Goal: Book appointment/travel/reservation

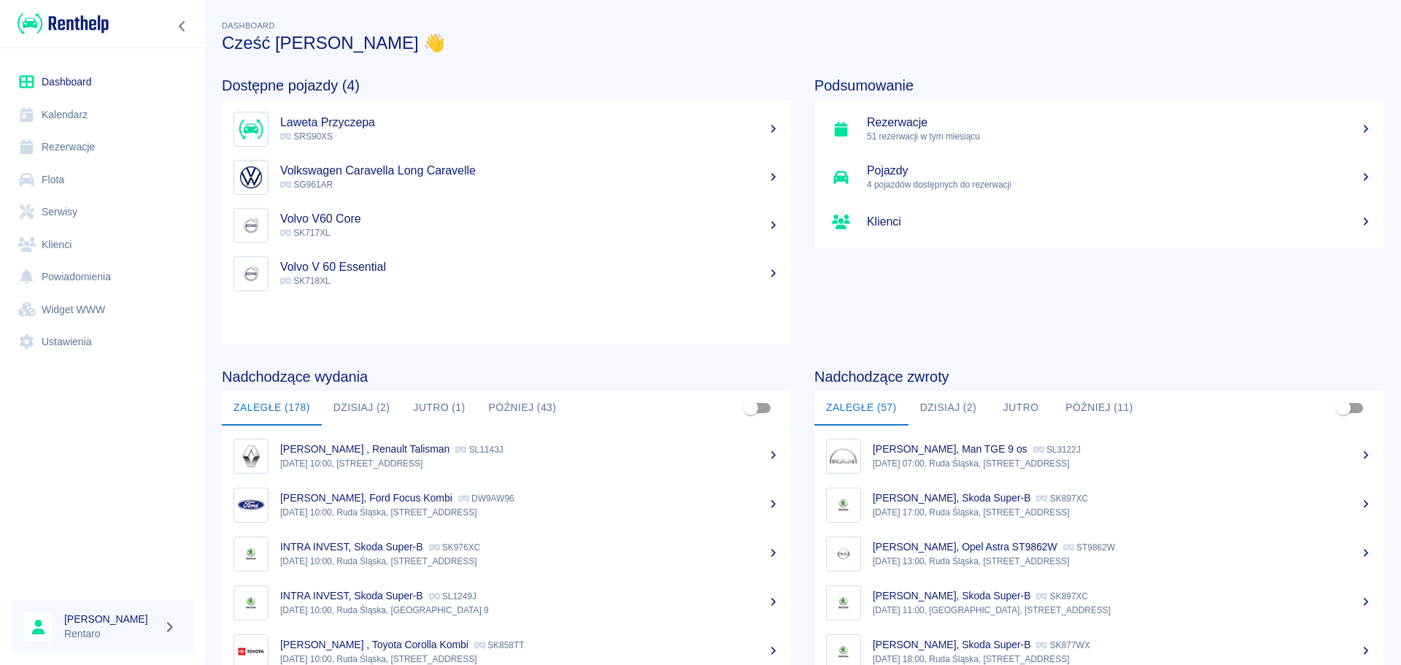
click at [72, 112] on link "Kalendarz" at bounding box center [103, 115] width 182 height 33
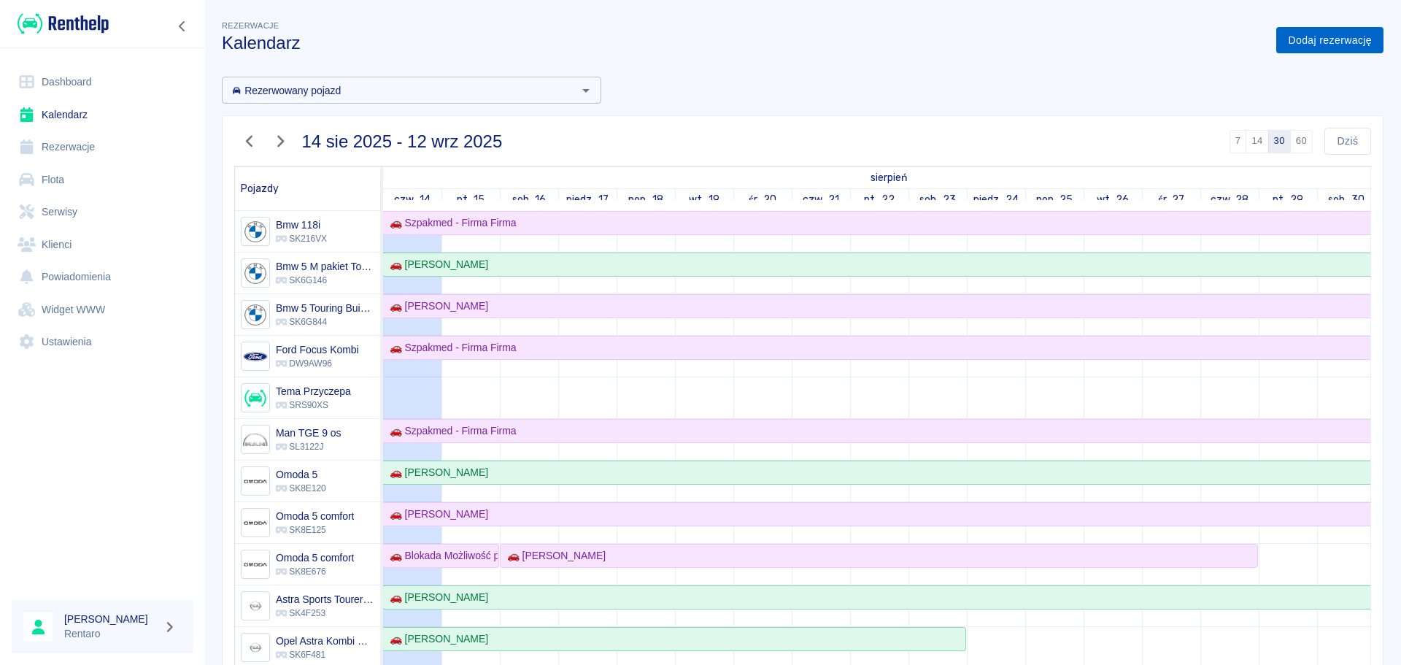
drag, startPoint x: 1318, startPoint y: 34, endPoint x: 1321, endPoint y: 42, distance: 7.9
click at [1319, 35] on link "Dodaj rezerwację" at bounding box center [1329, 40] width 107 height 27
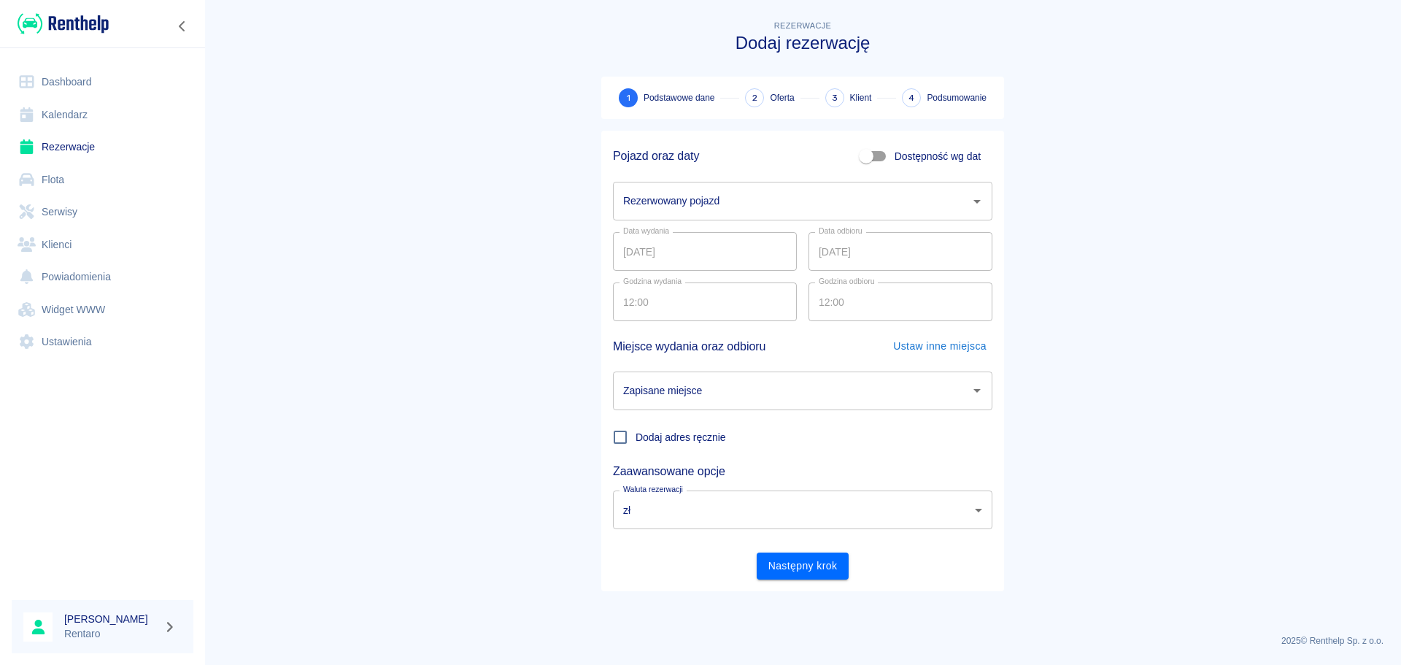
click at [822, 200] on input "Rezerwowany pojazd" at bounding box center [792, 201] width 344 height 26
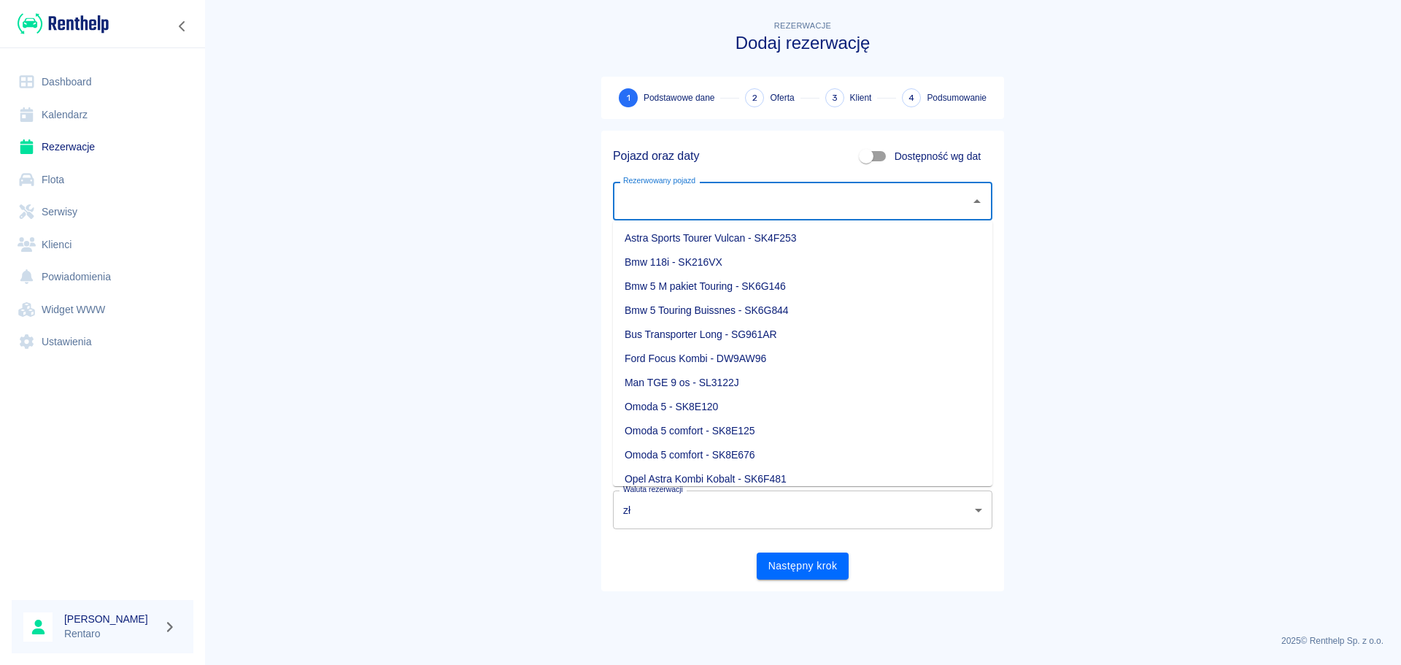
click at [871, 151] on input "Dostępność wg dat" at bounding box center [866, 156] width 83 height 28
checkbox input "true"
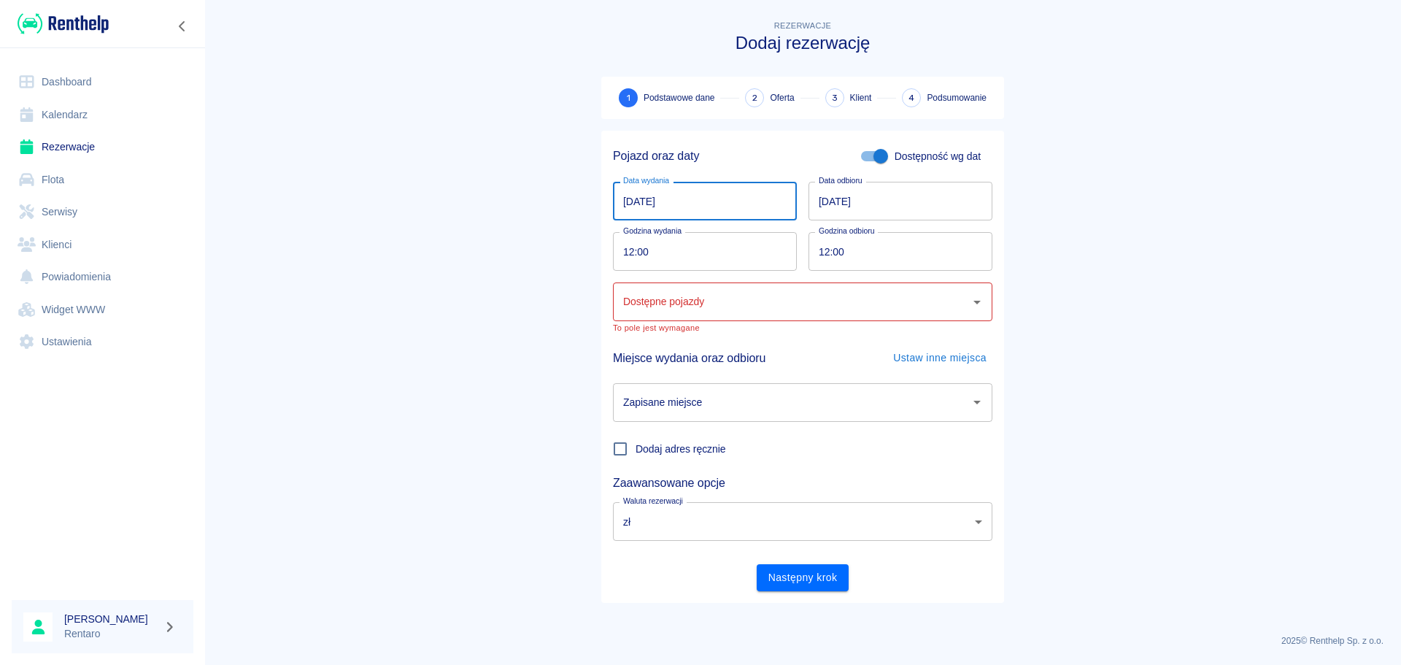
click at [629, 209] on input "[DATE]" at bounding box center [705, 201] width 184 height 39
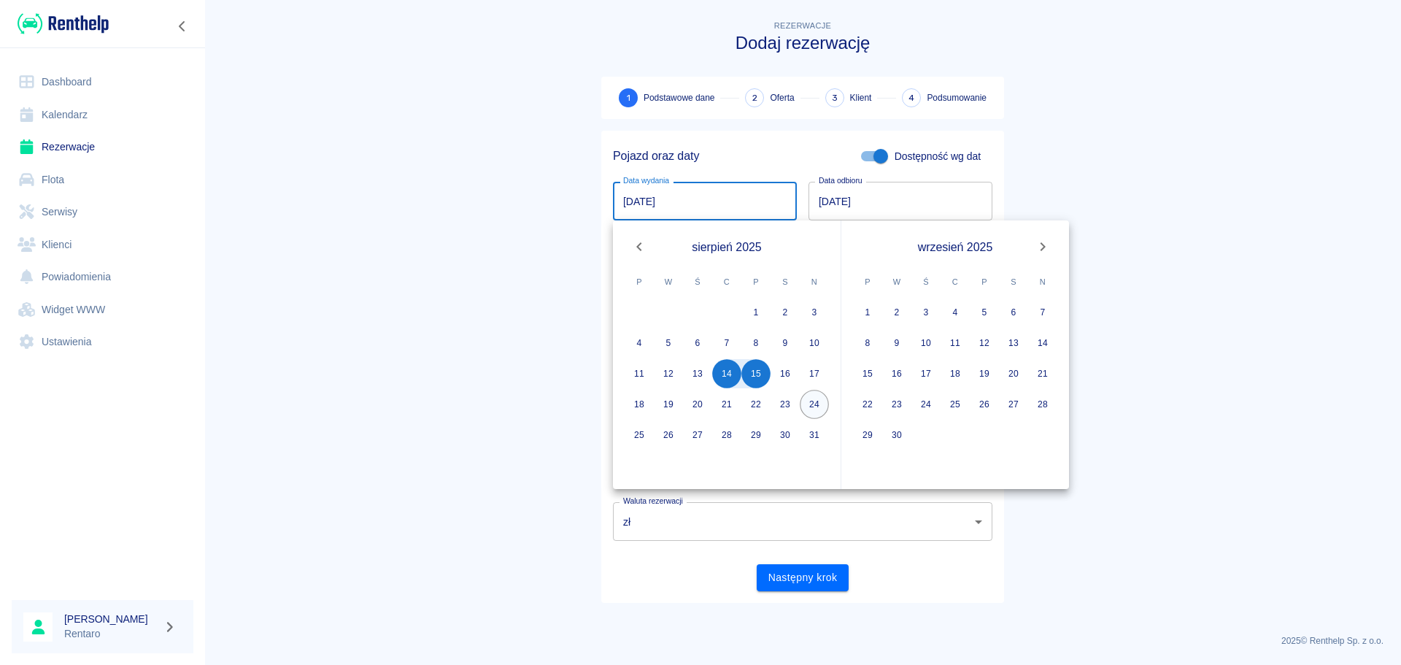
click at [815, 409] on button "24" at bounding box center [814, 404] width 29 height 29
type input "24.08.2025"
type input "DD.MM.YYYY"
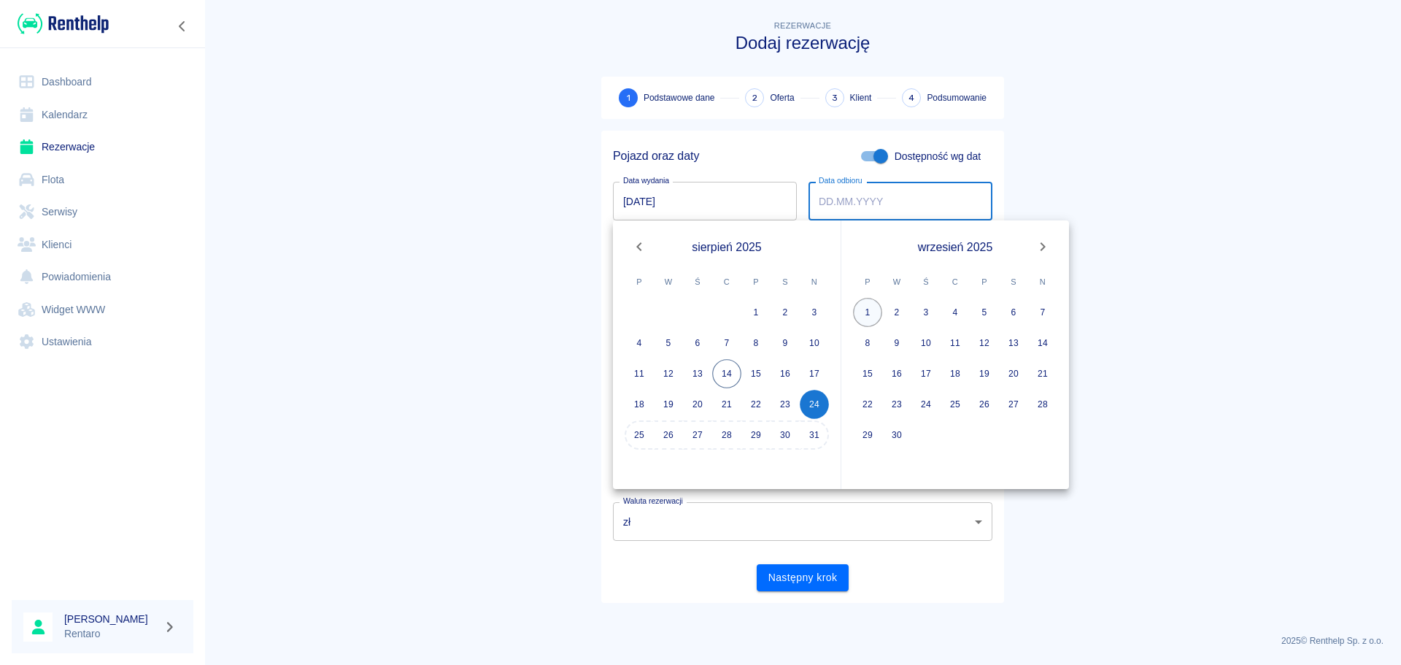
click at [863, 316] on button "1" at bounding box center [867, 312] width 29 height 29
type input "01.09.2025"
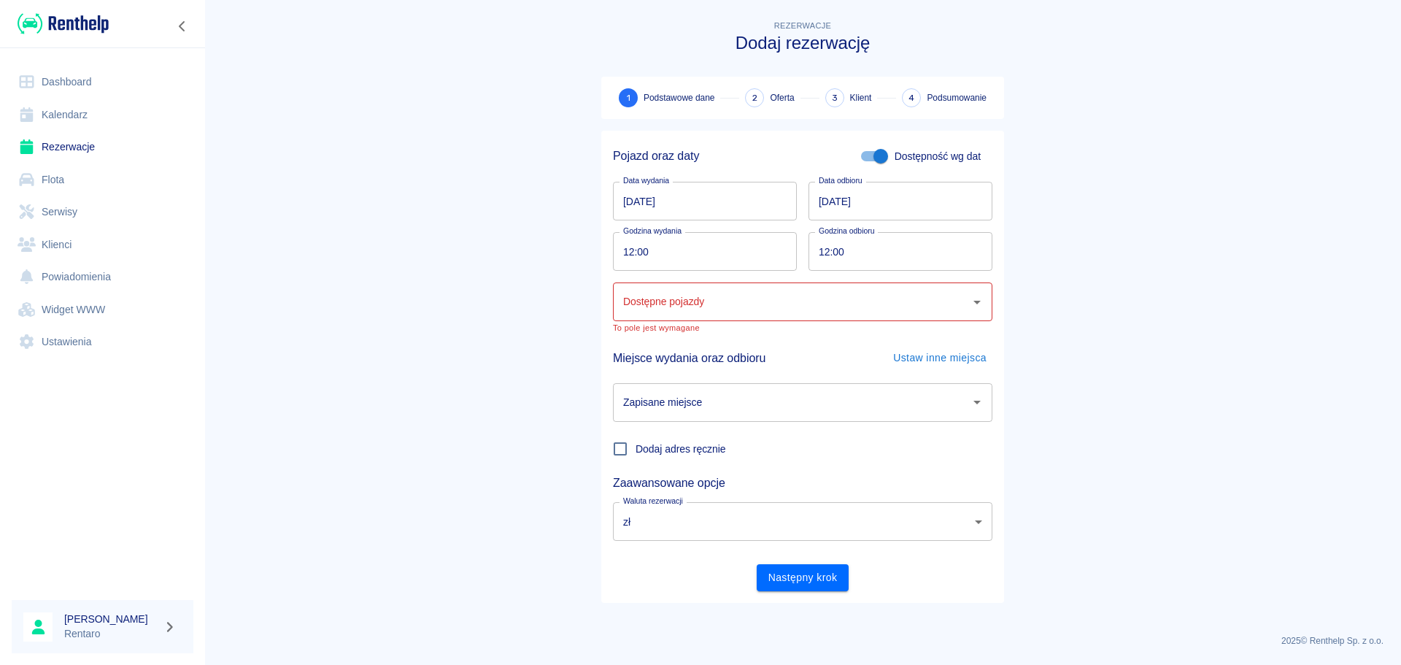
click at [760, 312] on input "Dostępne pojazdy" at bounding box center [792, 302] width 344 height 26
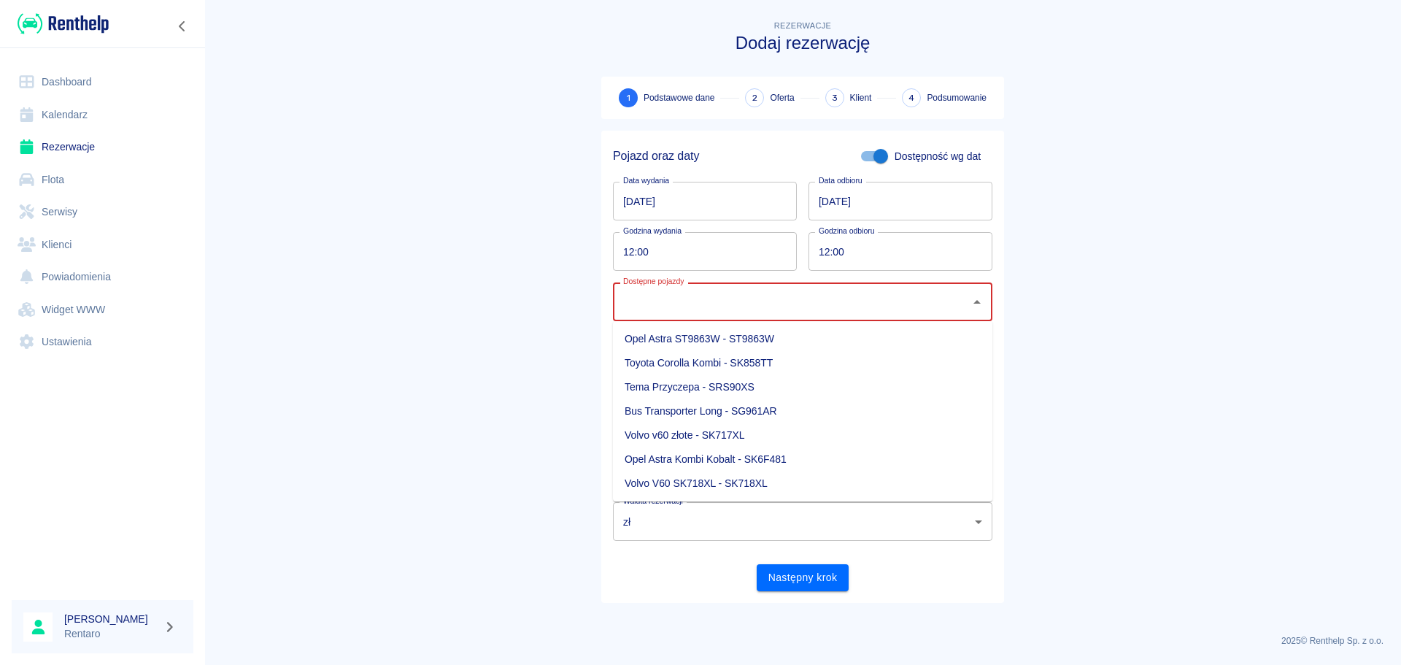
click at [741, 345] on li "Opel Astra ST9863W - ST9863W" at bounding box center [802, 339] width 379 height 24
type input "Opel Astra ST9863W - ST9863W"
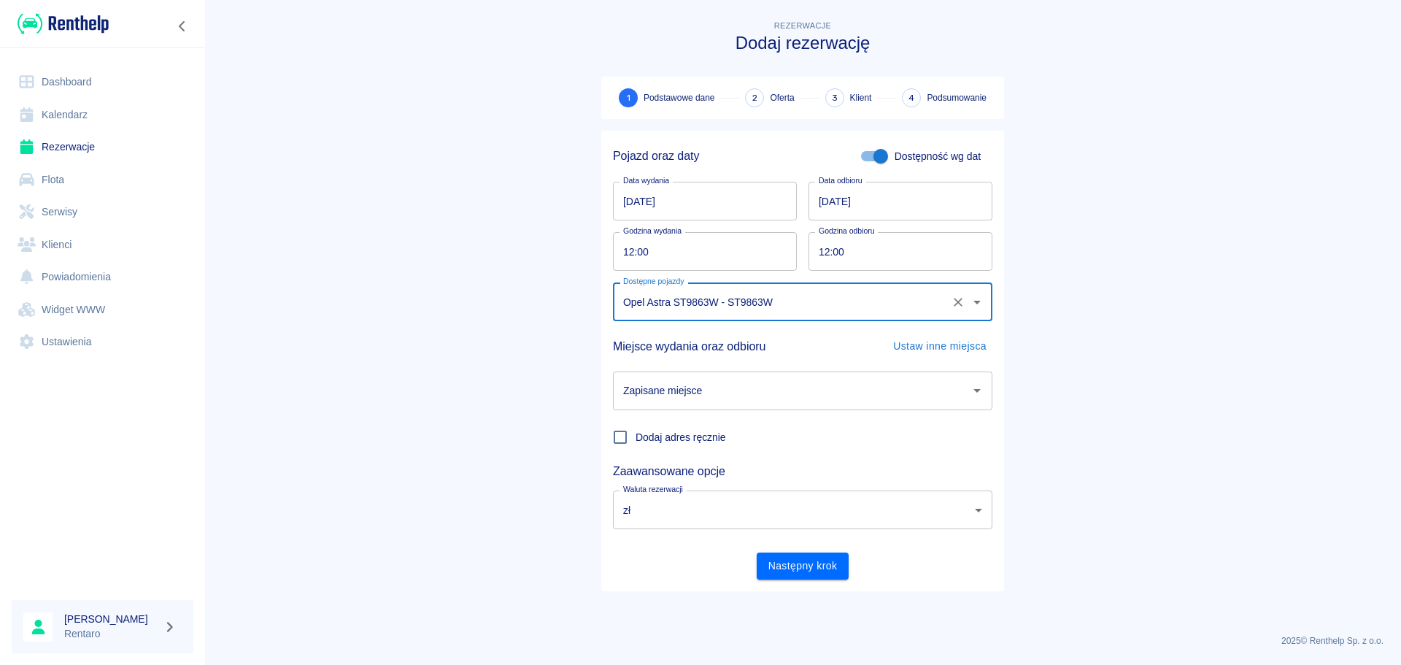
click at [766, 374] on div "Zapisane miejsce" at bounding box center [802, 390] width 379 height 39
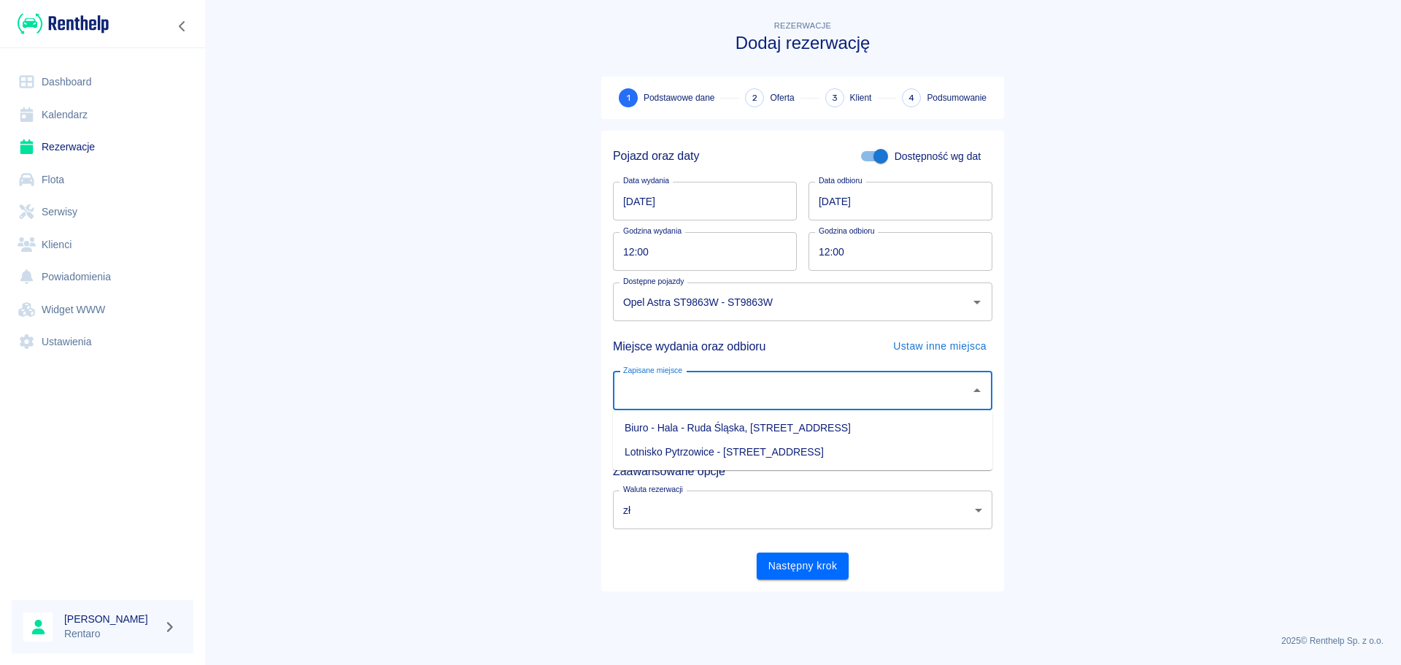
click at [756, 423] on li "Biuro - Hala - Ruda Śląska, [STREET_ADDRESS]" at bounding box center [802, 428] width 379 height 24
type input "Biuro - Hala - Ruda Śląska, [STREET_ADDRESS]"
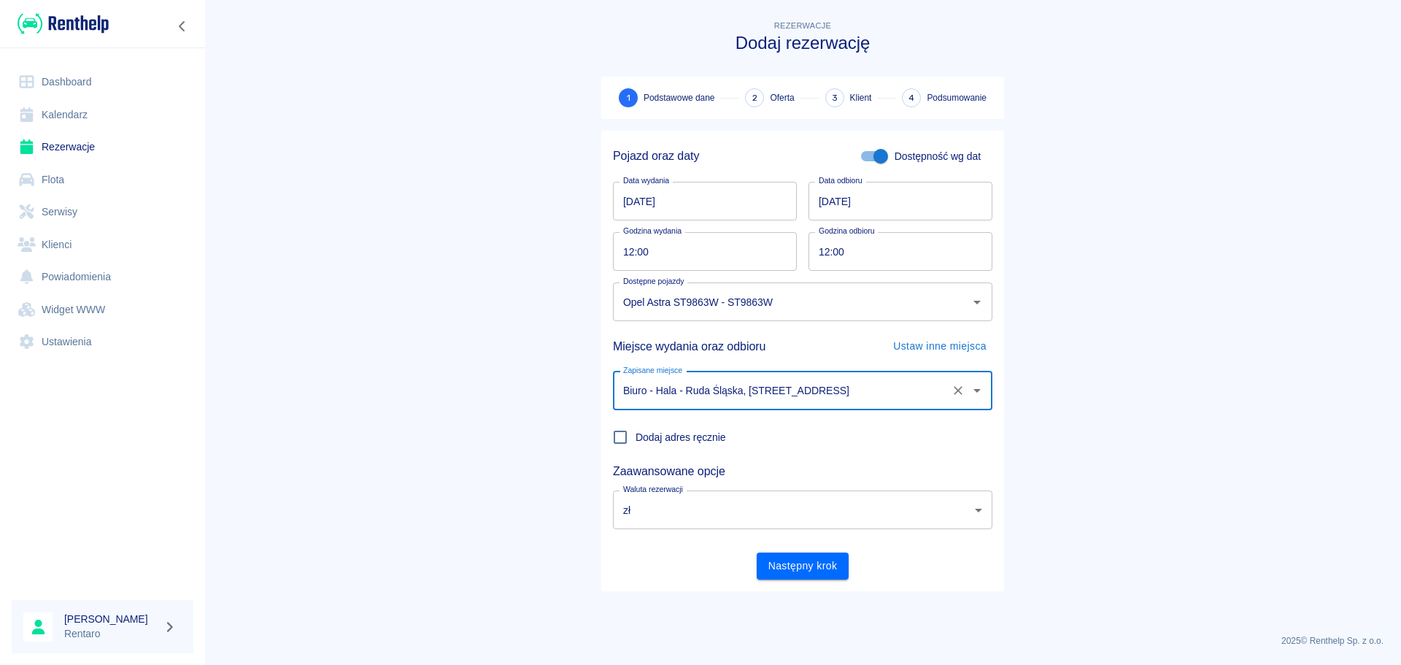
click at [836, 563] on button "Następny krok" at bounding box center [803, 565] width 93 height 27
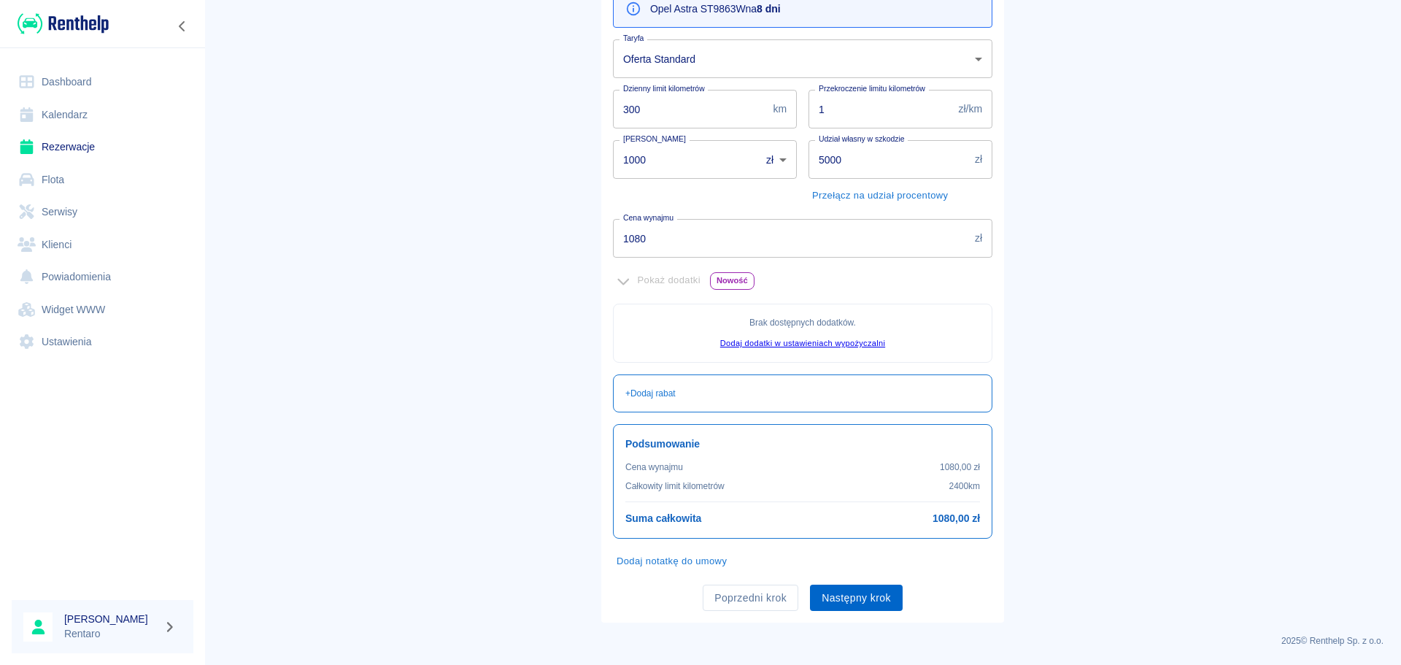
click at [839, 598] on button "Następny krok" at bounding box center [856, 598] width 93 height 27
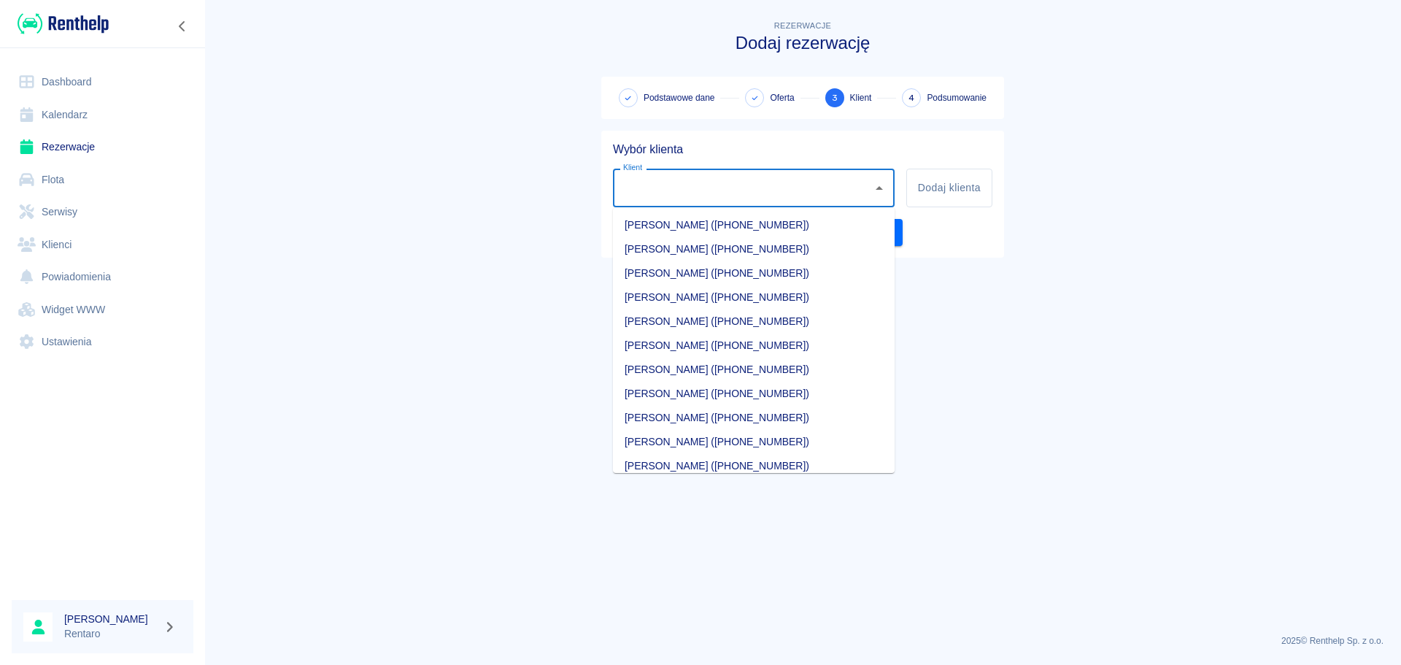
click at [749, 185] on input "Klient" at bounding box center [743, 188] width 247 height 26
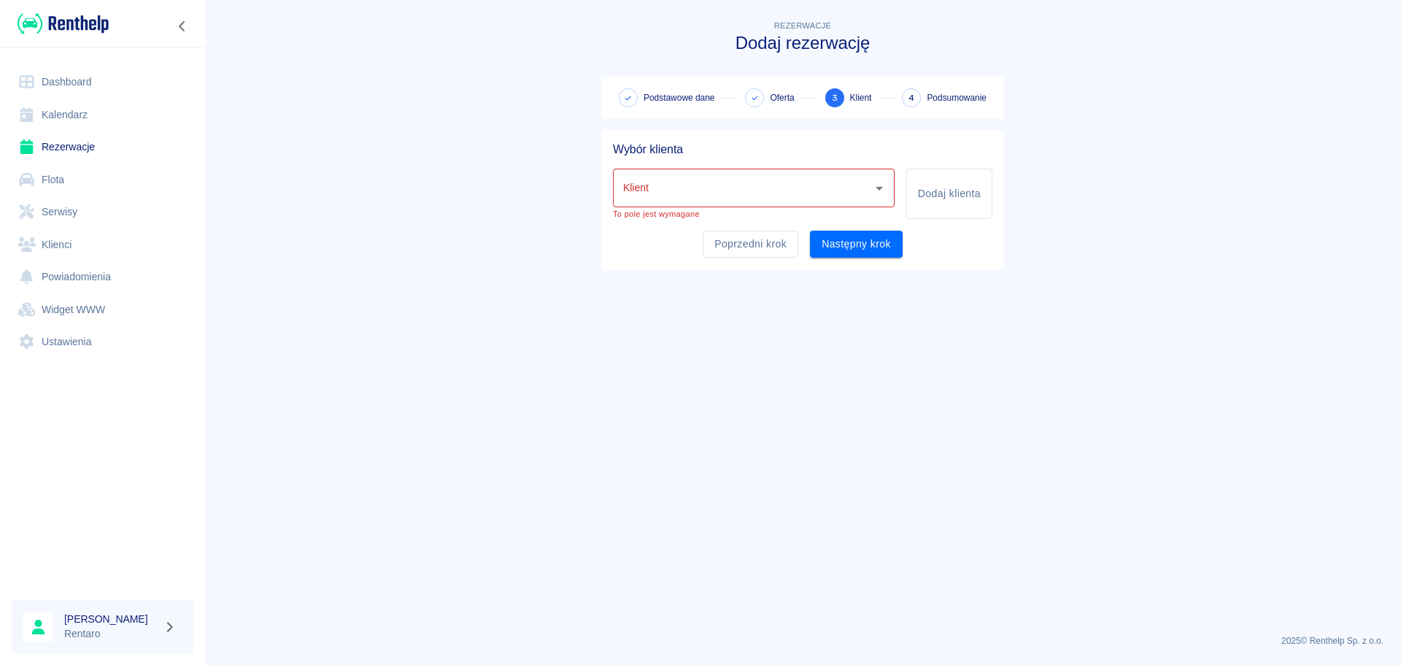
click at [969, 242] on div "Poprzedni krok Następny krok" at bounding box center [796, 238] width 391 height 39
click at [777, 194] on input "Klient" at bounding box center [743, 188] width 247 height 26
click at [969, 243] on div "Poprzedni krok Następny krok" at bounding box center [796, 238] width 391 height 39
click at [733, 194] on input "Klient" at bounding box center [743, 188] width 247 height 26
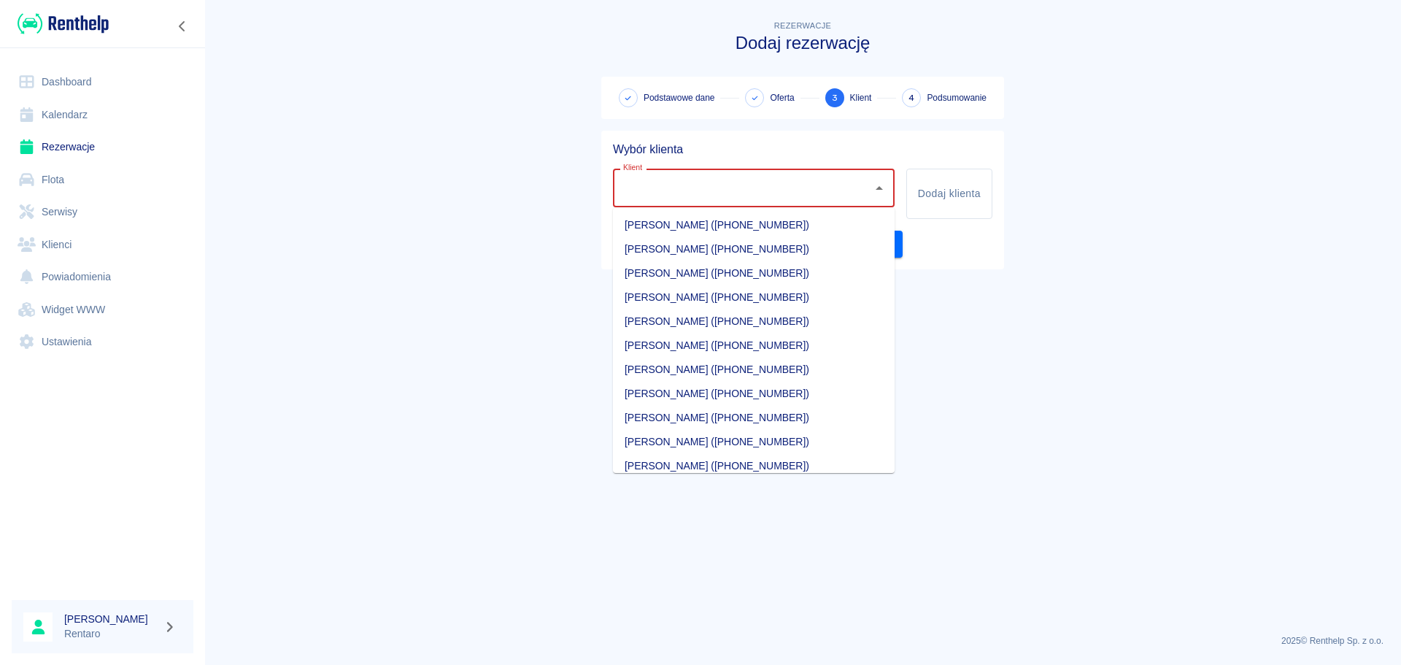
click at [928, 249] on div "Poprzedni krok Następny krok" at bounding box center [796, 238] width 391 height 39
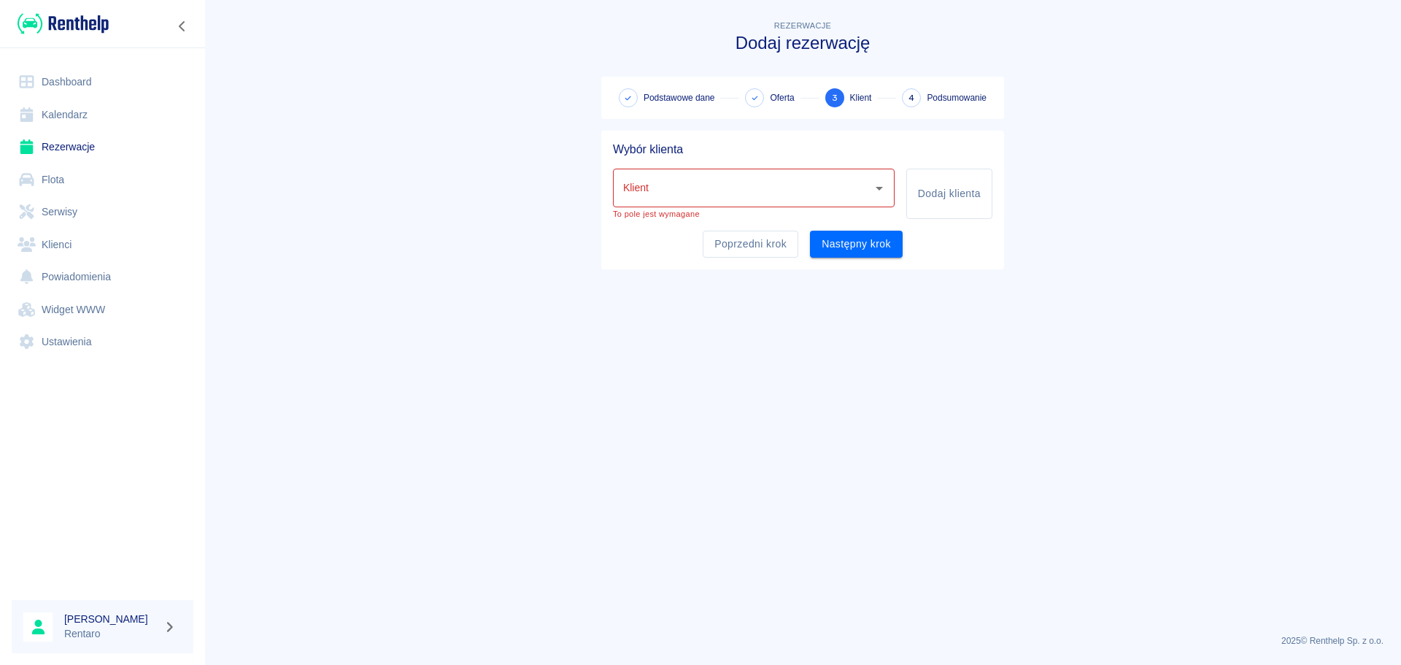
click at [777, 190] on input "Klient" at bounding box center [743, 188] width 247 height 26
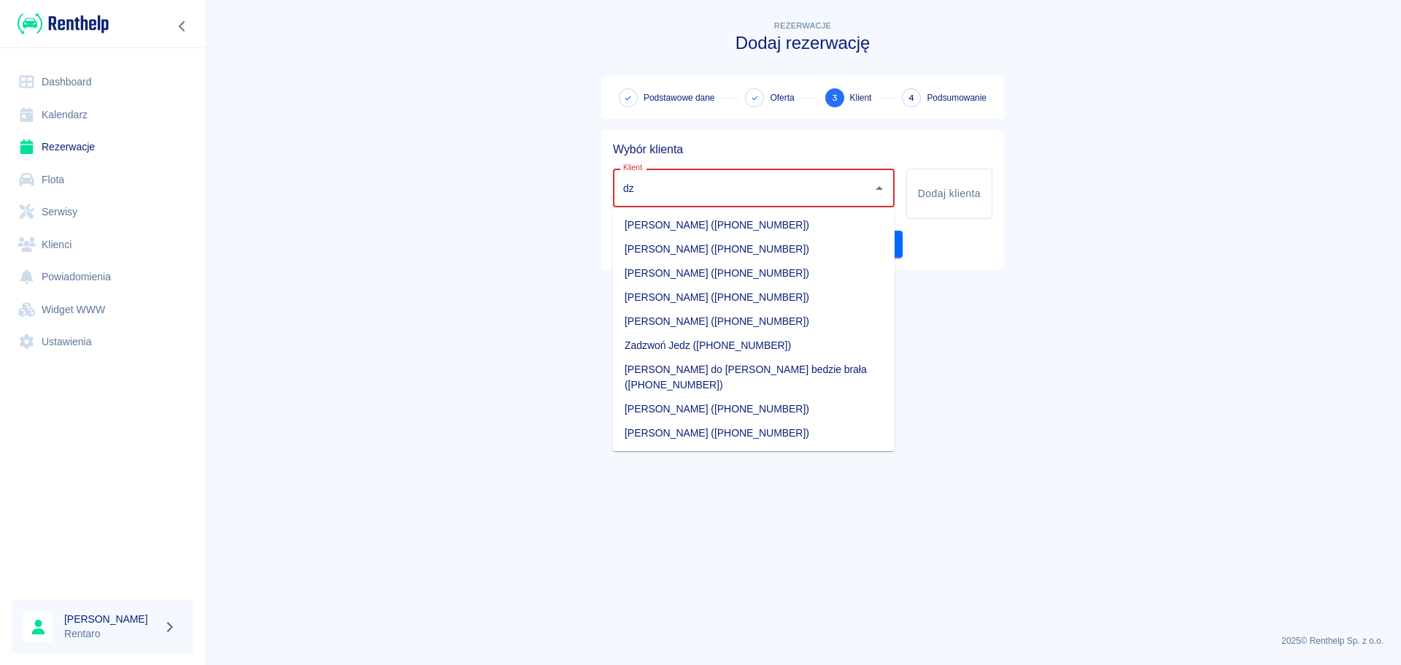
click at [695, 271] on li "[PERSON_NAME] ([PHONE_NUMBER])" at bounding box center [754, 273] width 282 height 24
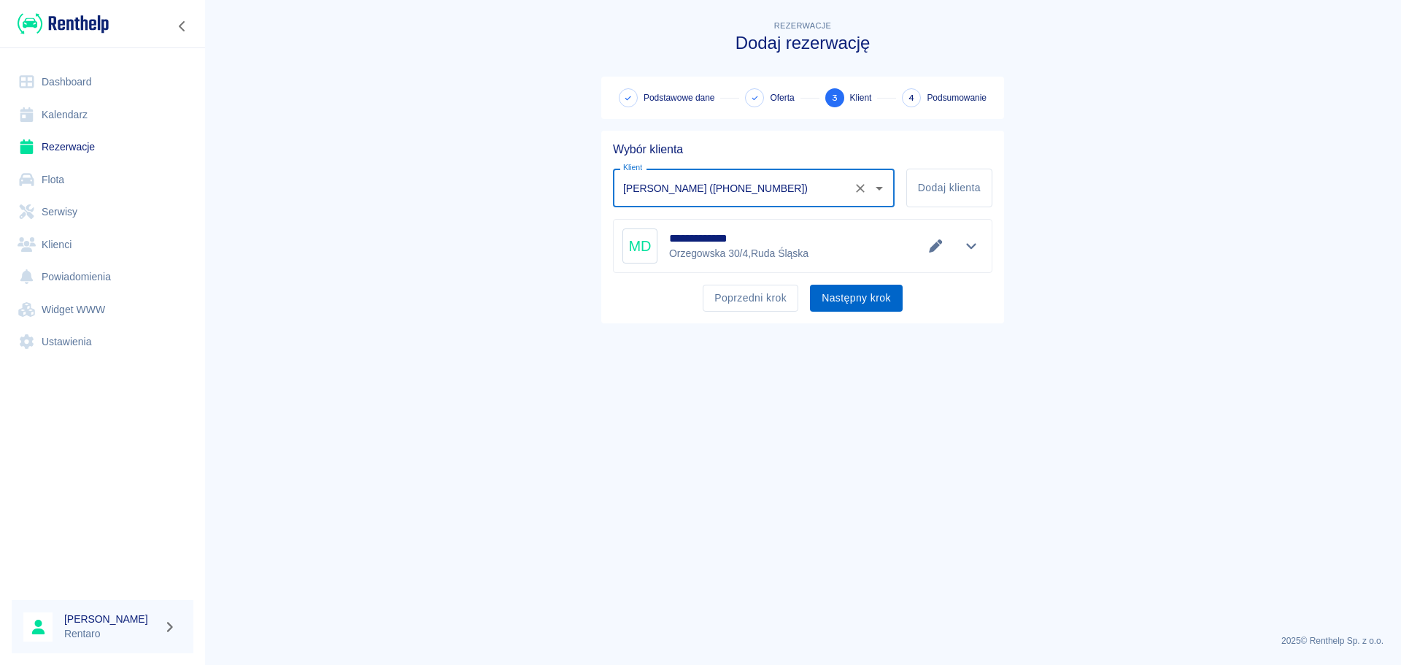
type input "[PERSON_NAME] ([PHONE_NUMBER])"
click at [849, 298] on button "Następny krok" at bounding box center [856, 298] width 93 height 27
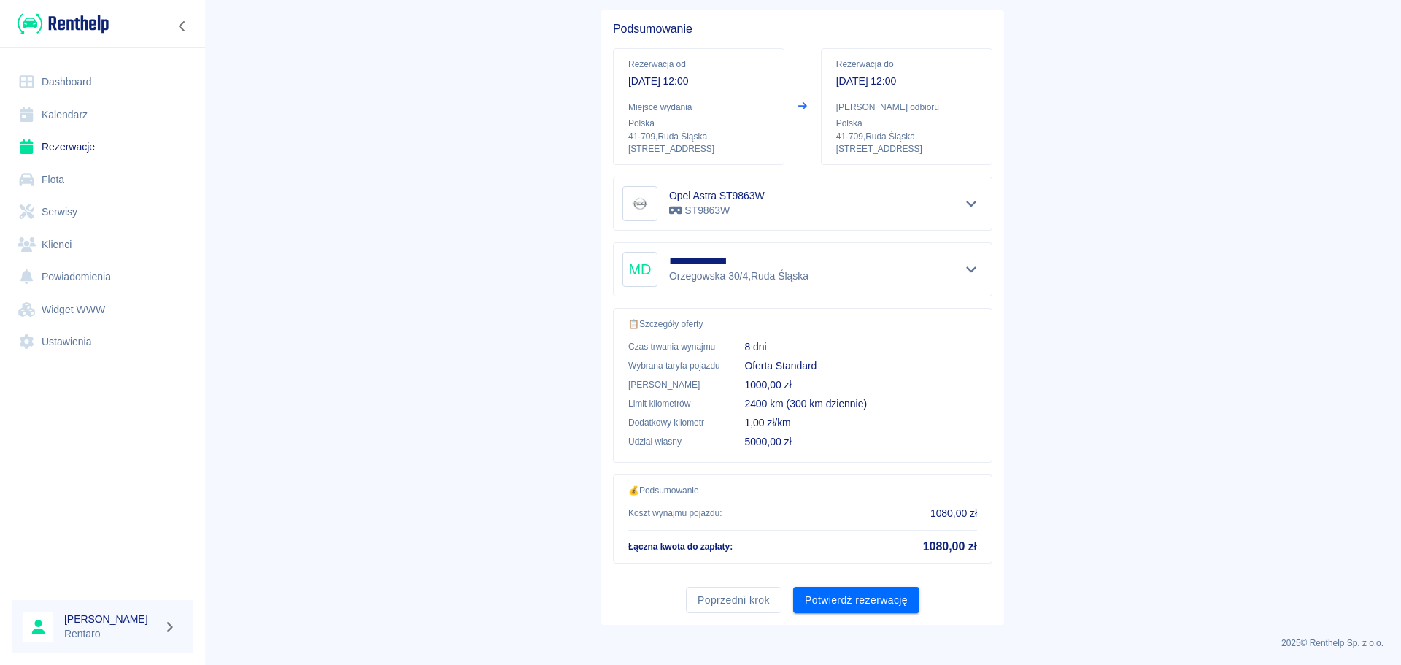
scroll to position [123, 0]
click at [851, 592] on button "Potwierdź rezerwację" at bounding box center [856, 598] width 126 height 27
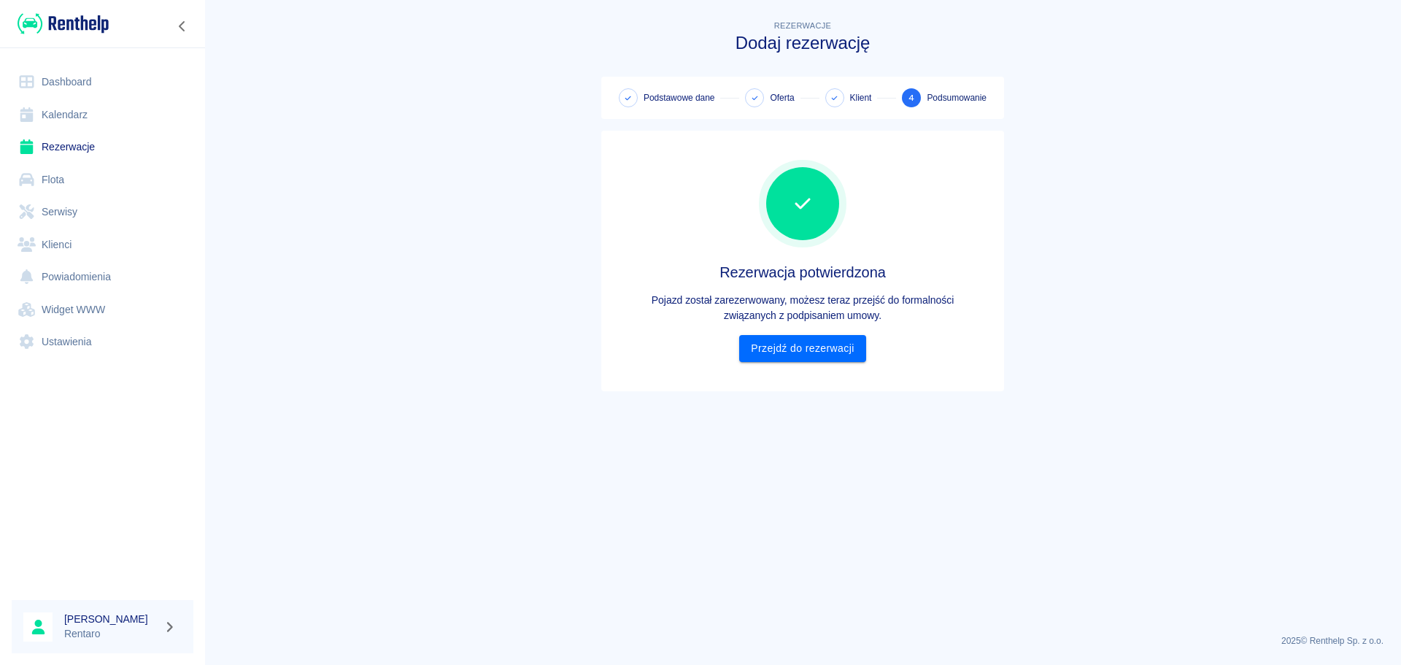
scroll to position [0, 0]
click at [774, 337] on link "Przejdź do rezerwacji" at bounding box center [802, 348] width 126 height 27
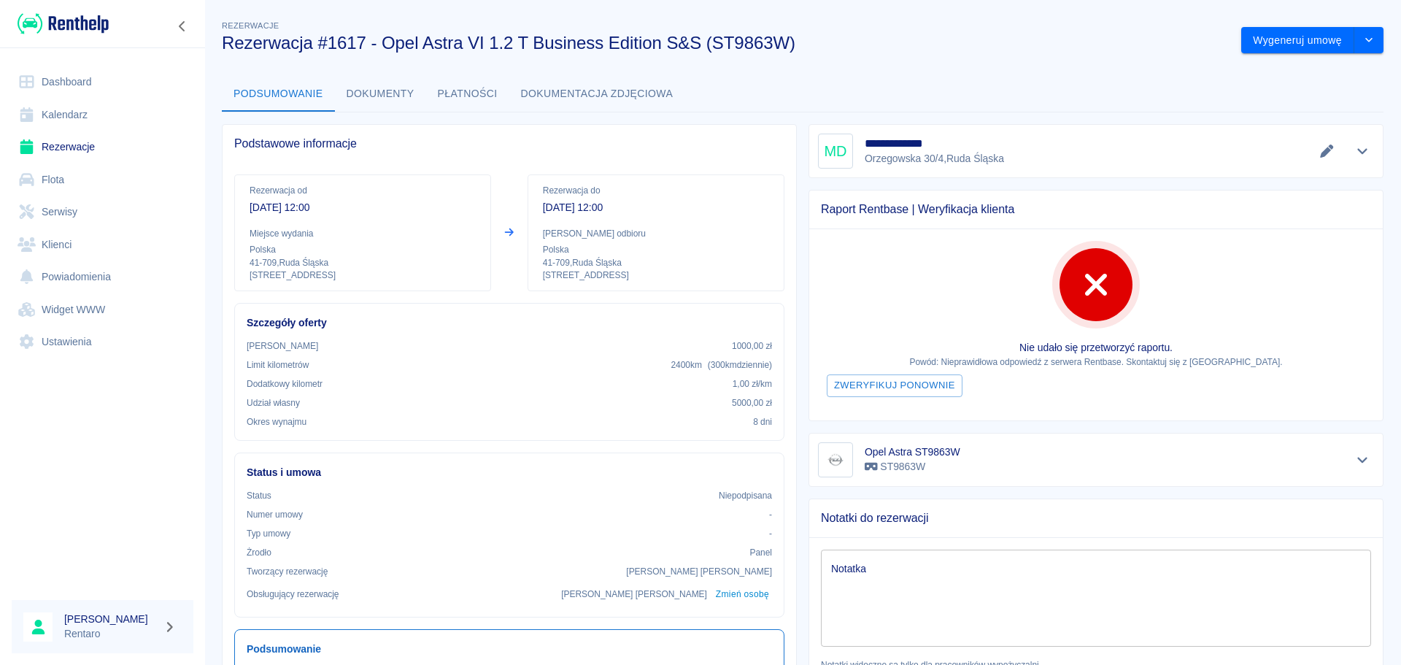
click at [77, 115] on link "Kalendarz" at bounding box center [103, 115] width 182 height 33
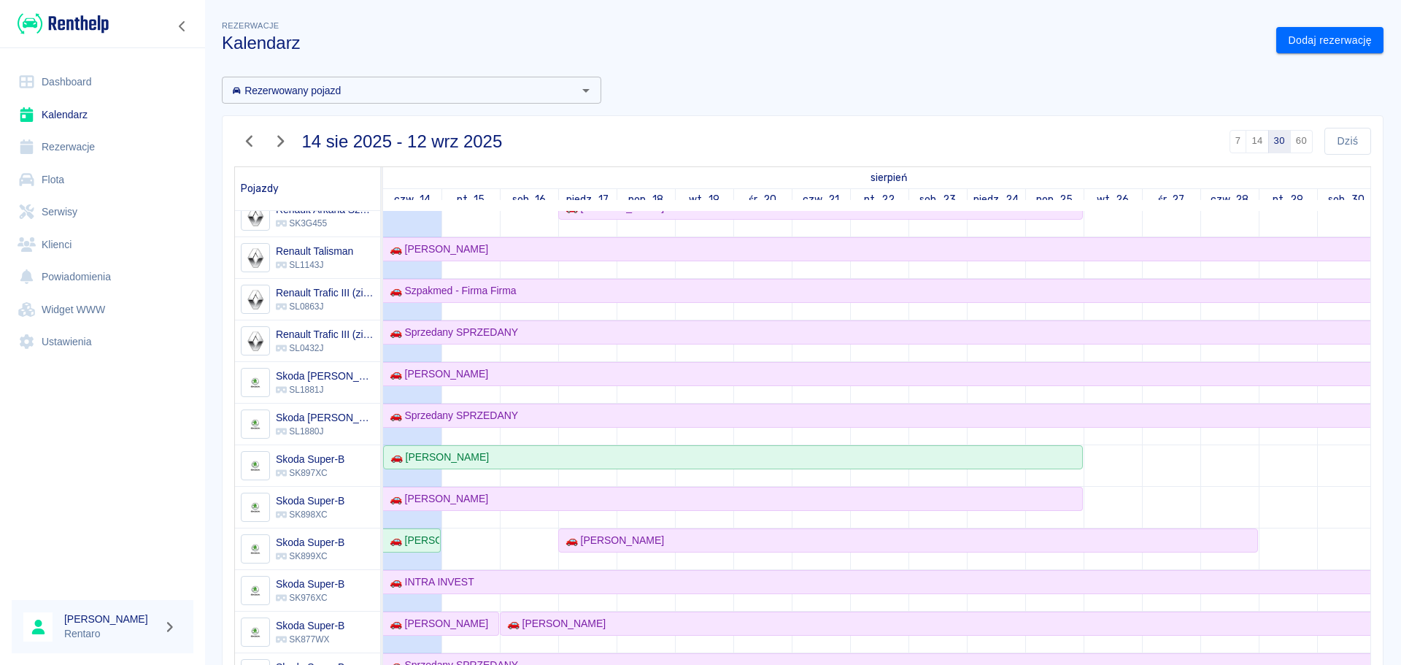
scroll to position [840, 0]
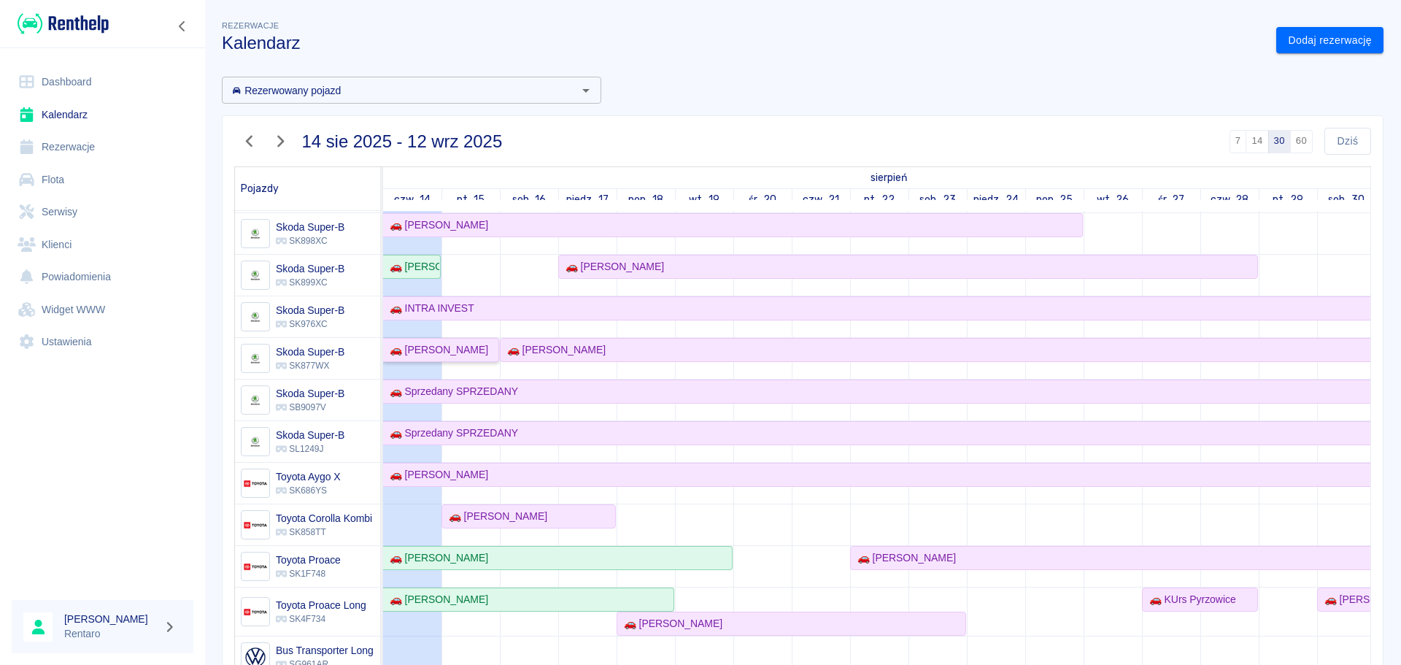
click at [441, 353] on div "🚗 Marcin Dziuba" at bounding box center [436, 349] width 104 height 15
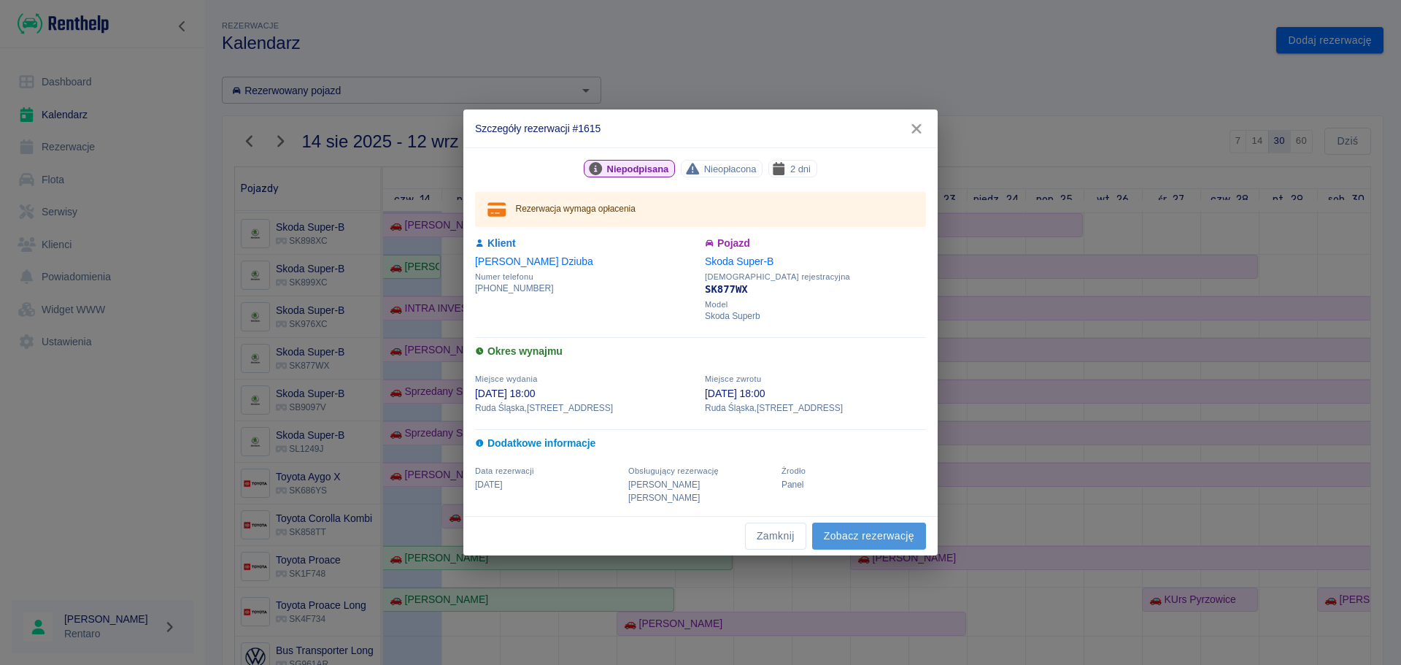
click at [847, 523] on link "Zobacz rezerwację" at bounding box center [869, 536] width 114 height 27
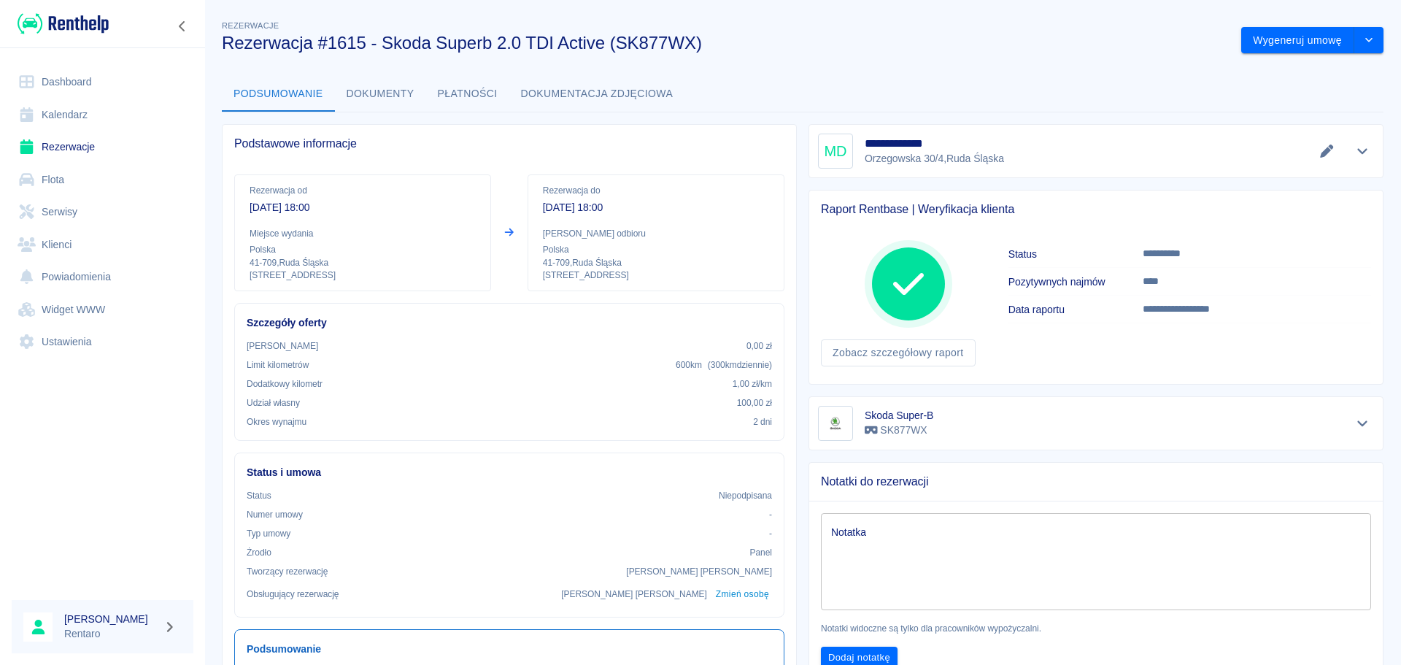
click at [85, 117] on link "Kalendarz" at bounding box center [103, 115] width 182 height 33
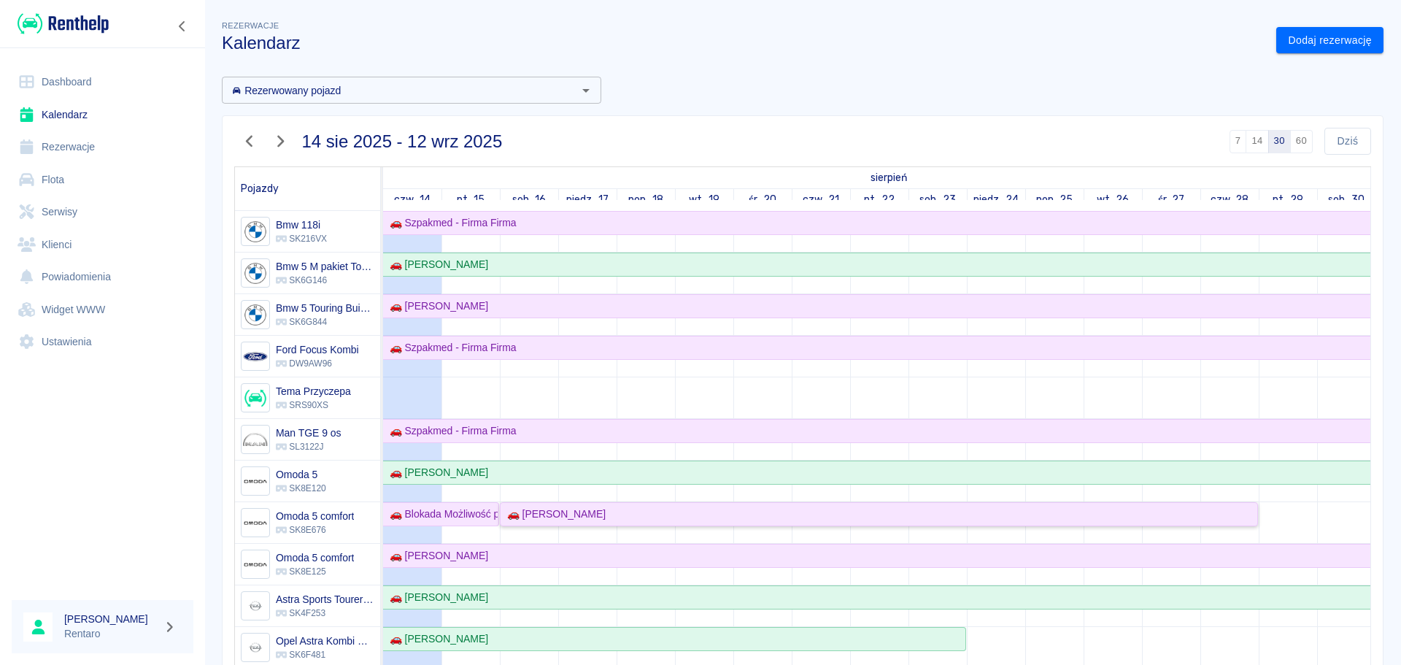
click at [567, 515] on div "🚗 Marek Lachowicz" at bounding box center [553, 513] width 104 height 15
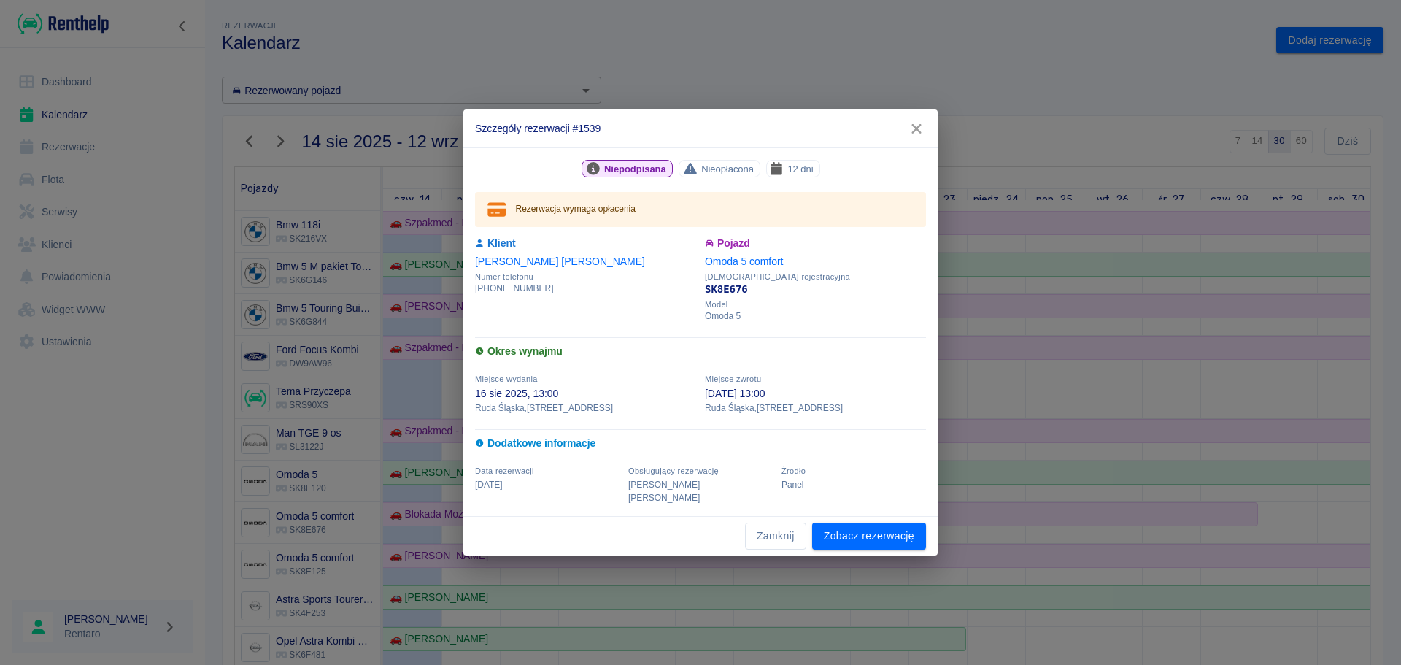
click at [918, 131] on icon "button" at bounding box center [916, 128] width 19 height 15
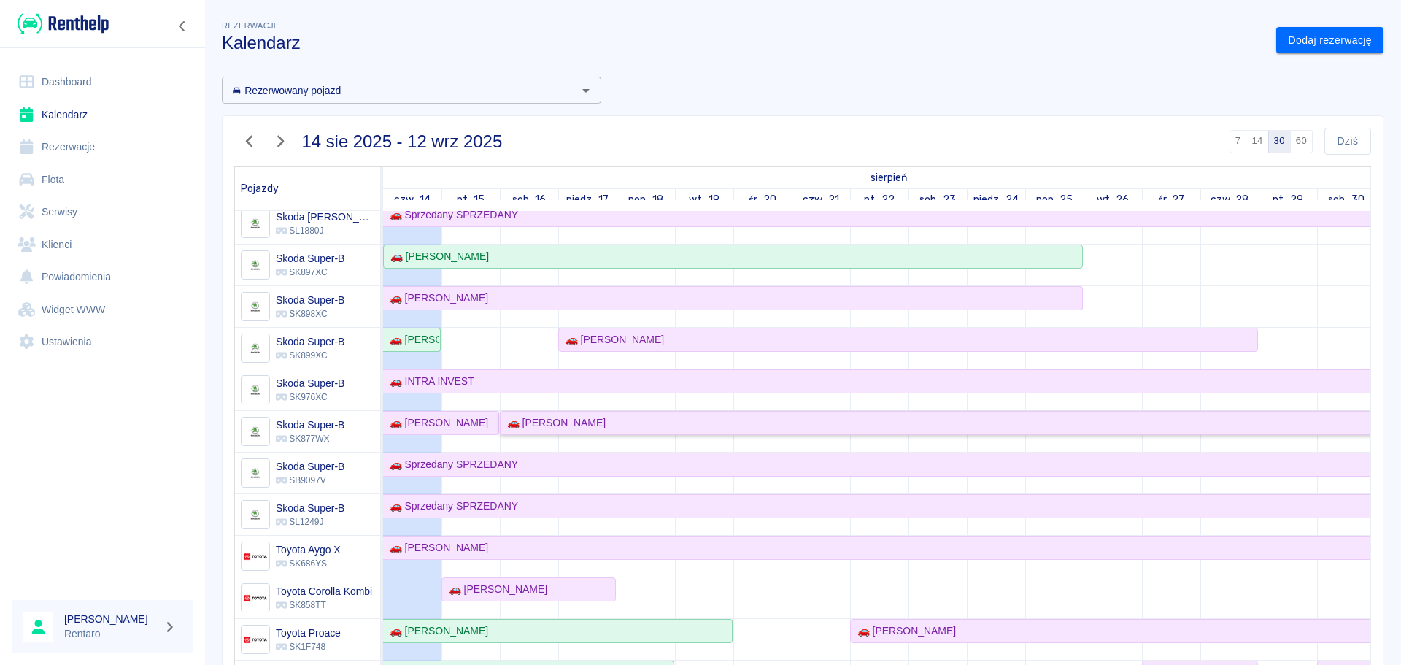
click at [564, 427] on div "🚗 Tomasz Krawczak" at bounding box center [553, 422] width 104 height 15
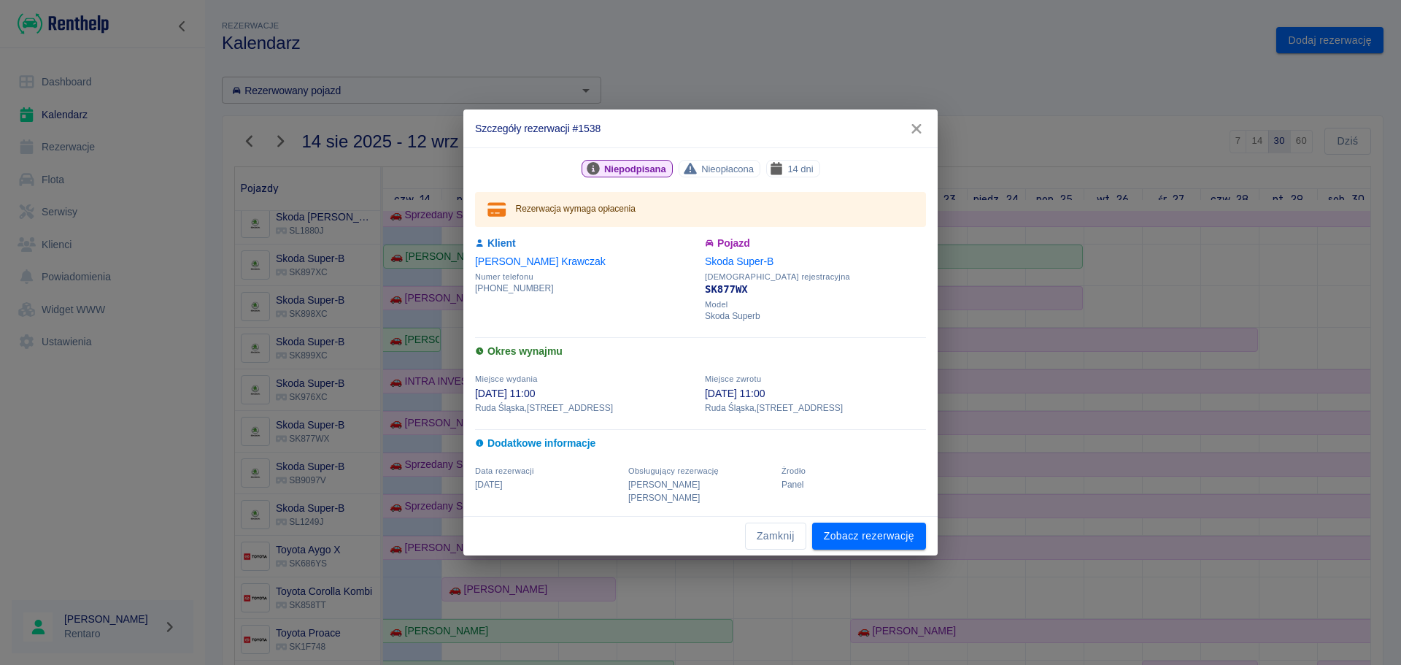
click at [911, 136] on icon "button" at bounding box center [916, 128] width 19 height 15
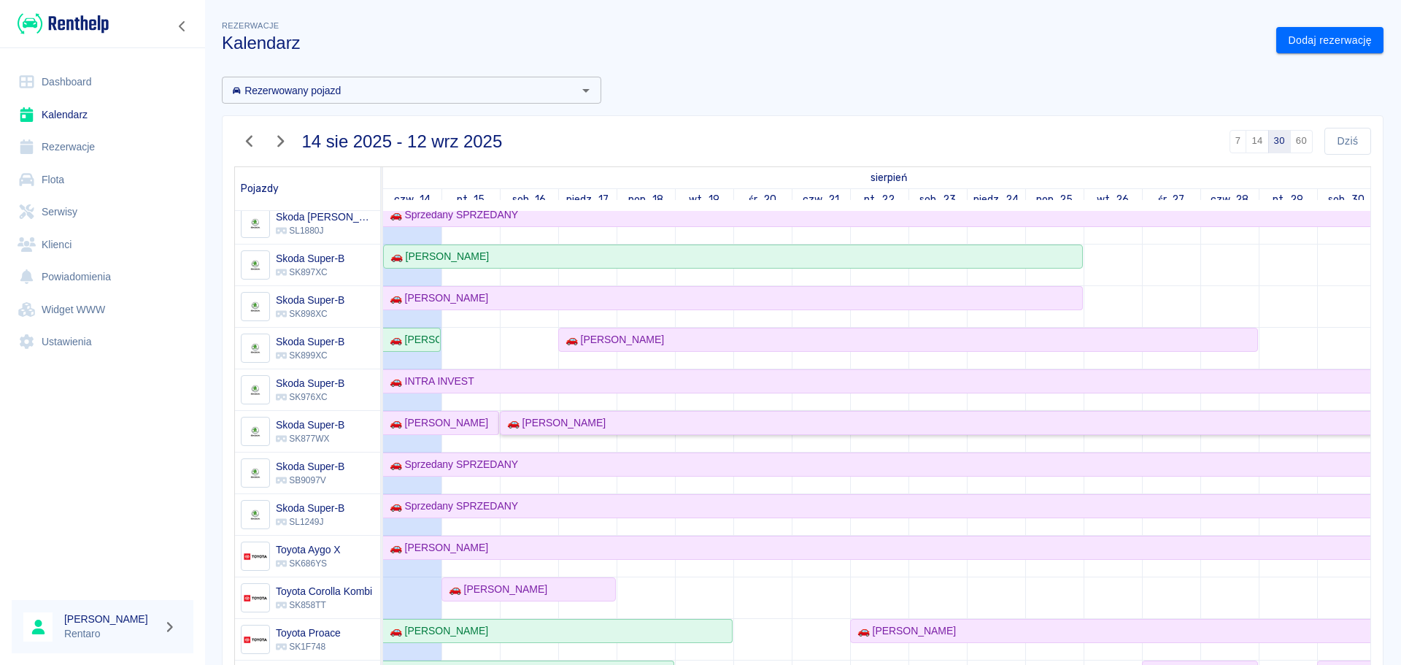
click at [614, 430] on div "🚗 Tomasz Krawczak" at bounding box center [937, 422] width 872 height 15
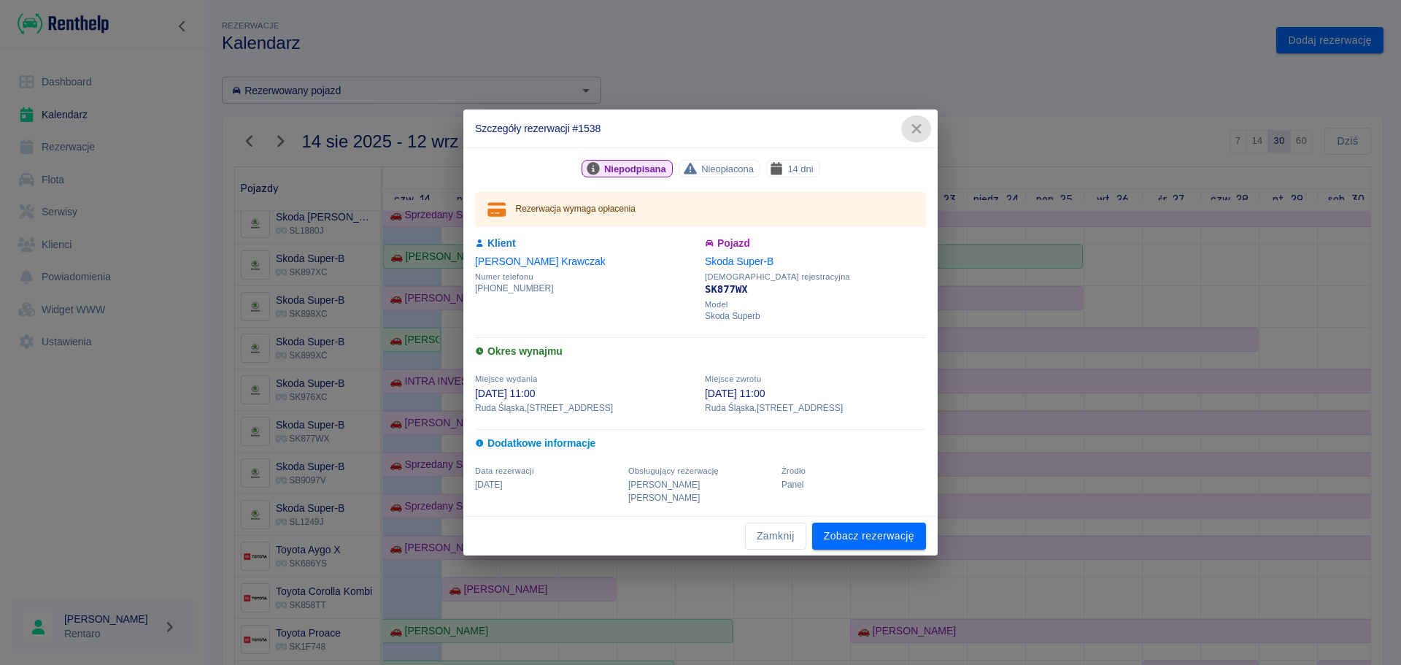
click at [916, 136] on icon "button" at bounding box center [916, 128] width 19 height 15
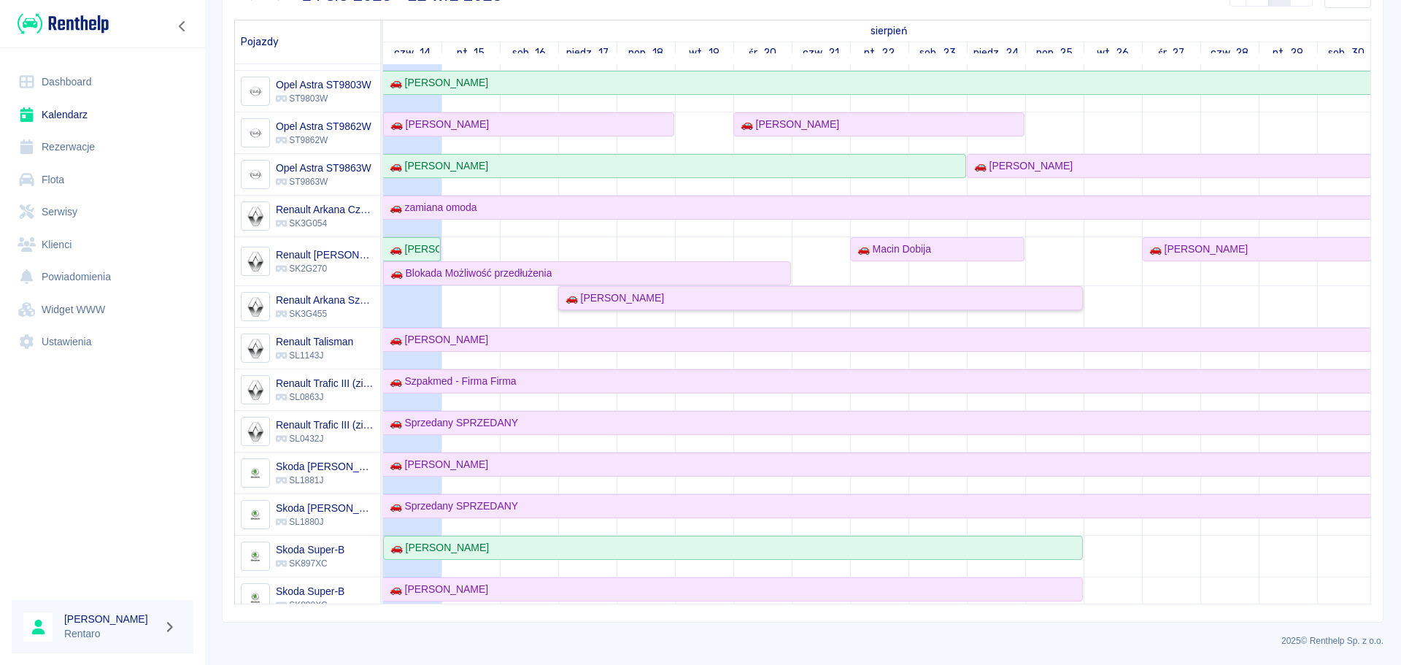
click at [645, 303] on div "🚗 Krzysztof Marek" at bounding box center [612, 297] width 104 height 15
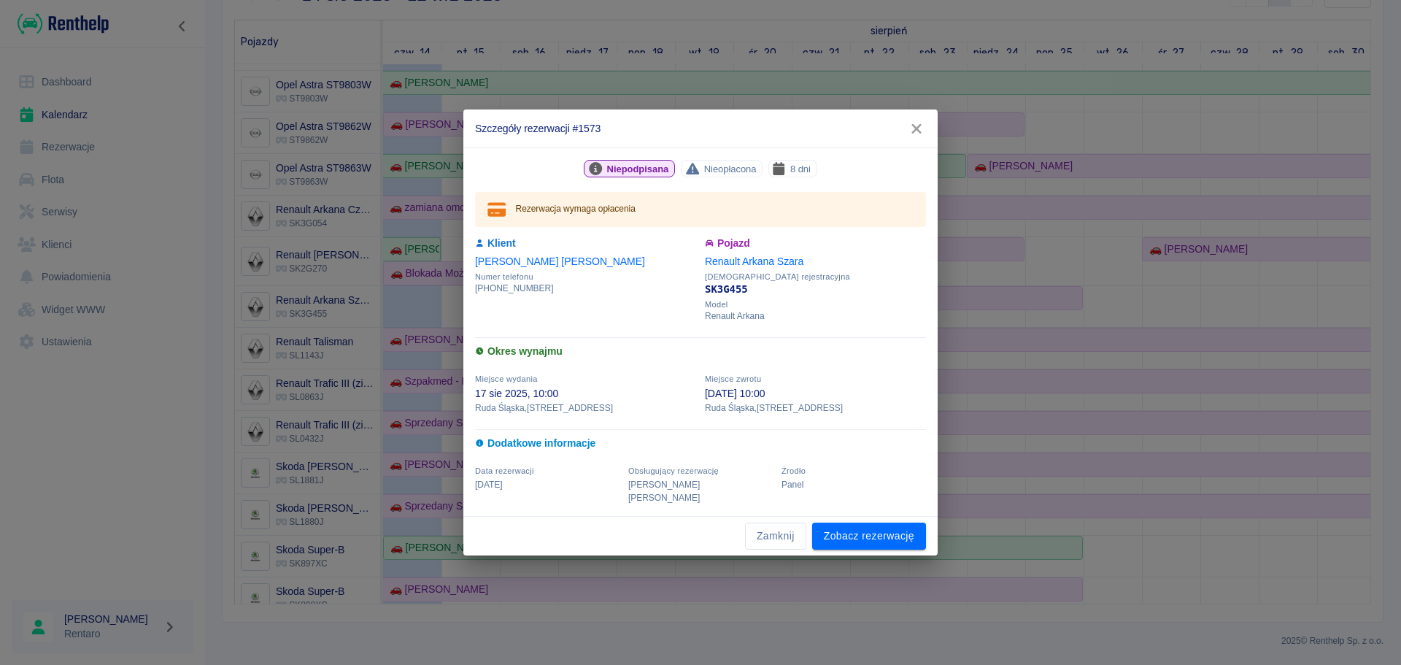
click at [917, 132] on icon "button" at bounding box center [916, 128] width 19 height 15
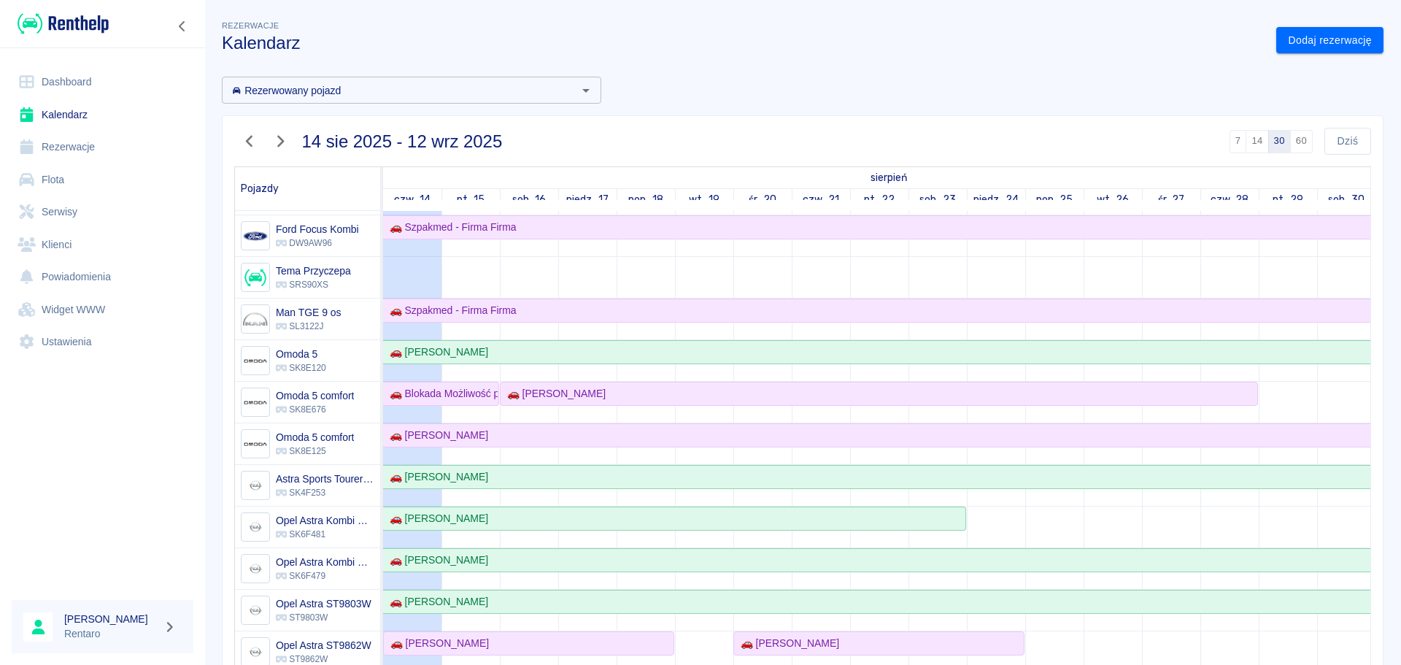
scroll to position [153, 0]
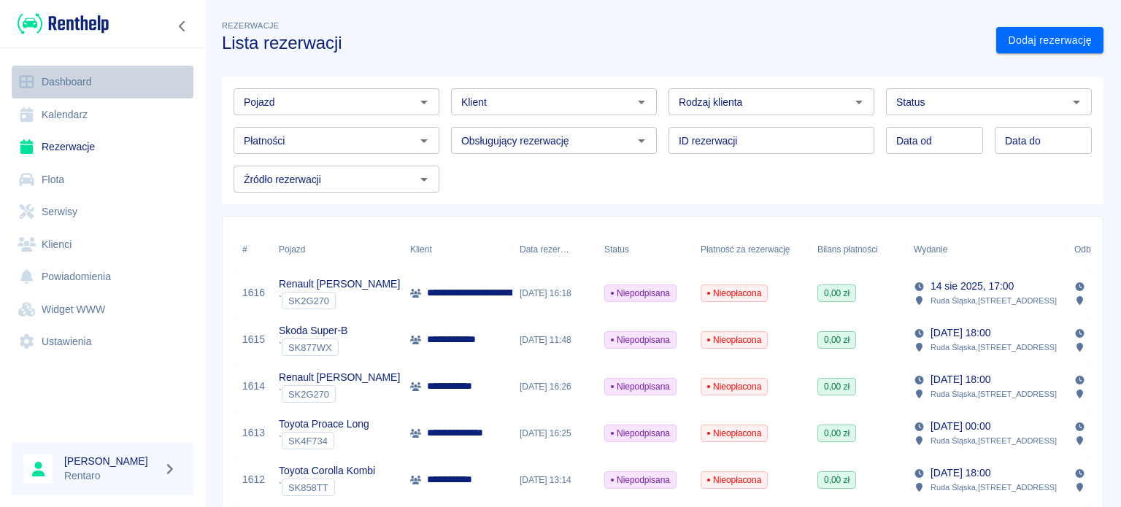
click at [30, 76] on icon at bounding box center [27, 82] width 15 height 13
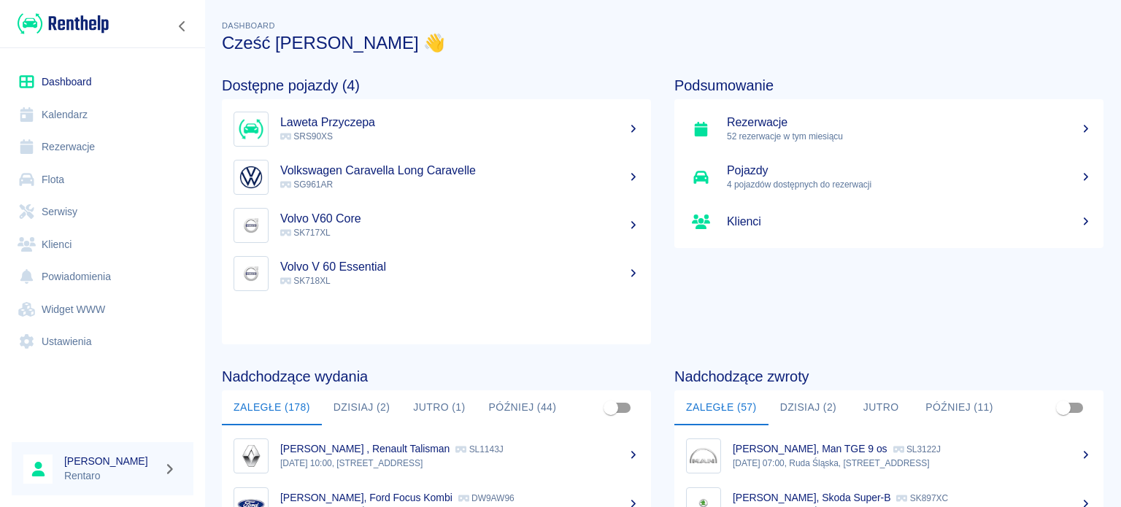
click at [72, 120] on link "Kalendarz" at bounding box center [103, 115] width 182 height 33
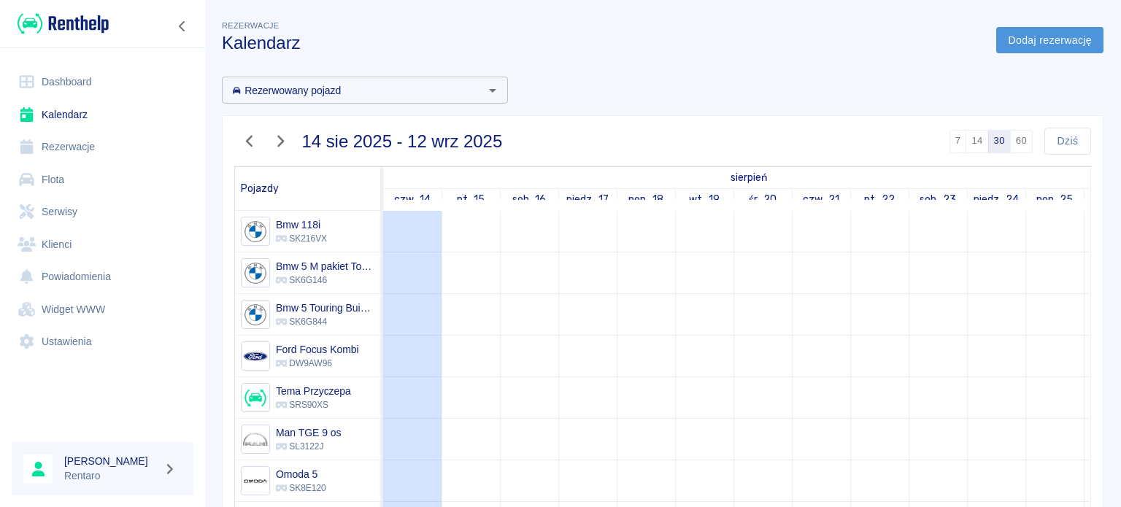
click at [1025, 42] on link "Dodaj rezerwację" at bounding box center [1049, 40] width 107 height 27
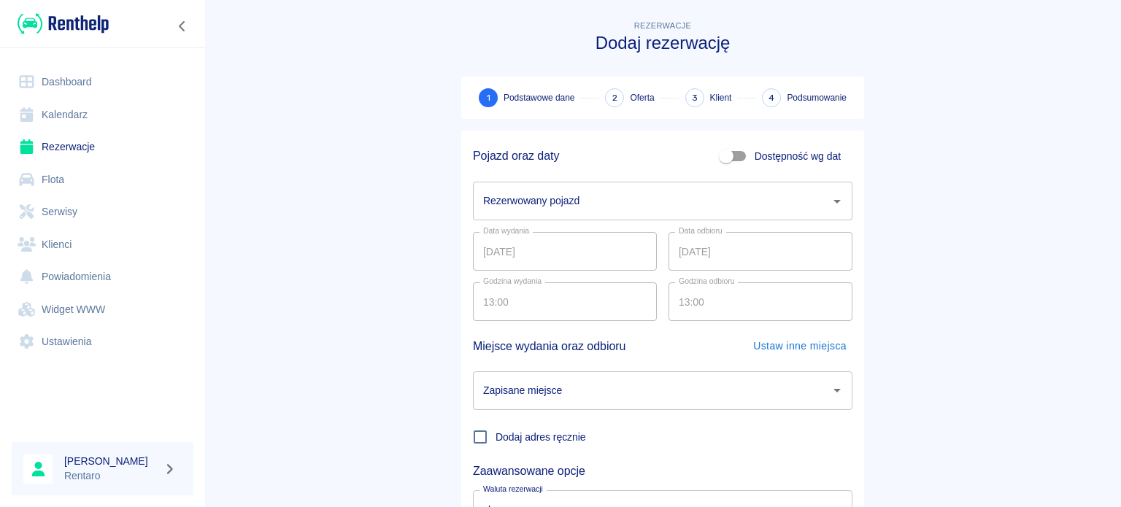
click at [729, 154] on input "Dostępność wg dat" at bounding box center [726, 156] width 83 height 28
checkbox input "true"
click at [490, 200] on input "[DATE]" at bounding box center [565, 201] width 184 height 39
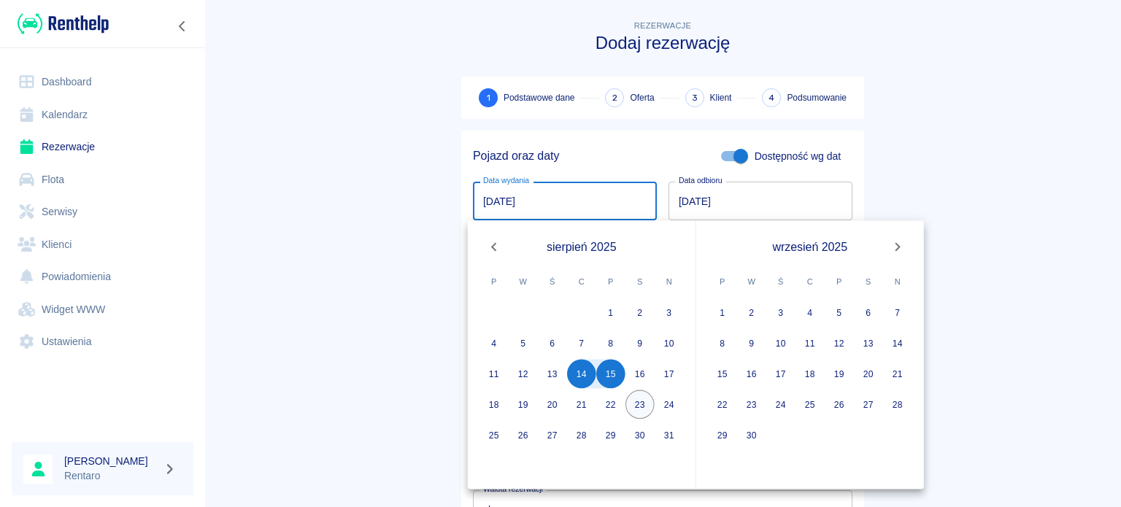
click at [641, 401] on button "23" at bounding box center [639, 404] width 29 height 29
type input "[DATE]"
type input "DD.MM.YYYY"
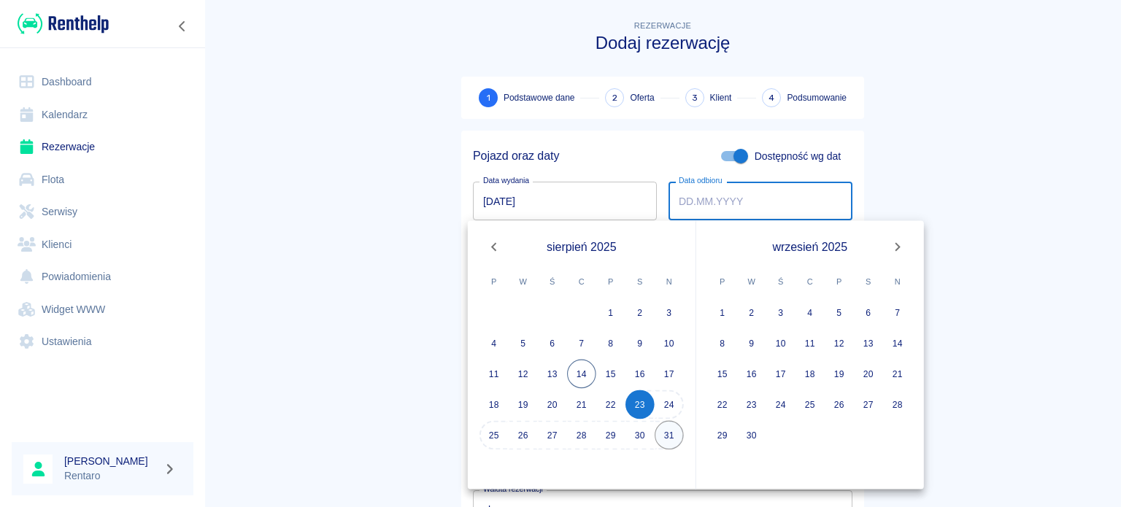
click at [674, 437] on button "31" at bounding box center [669, 435] width 29 height 29
type input "[DATE]"
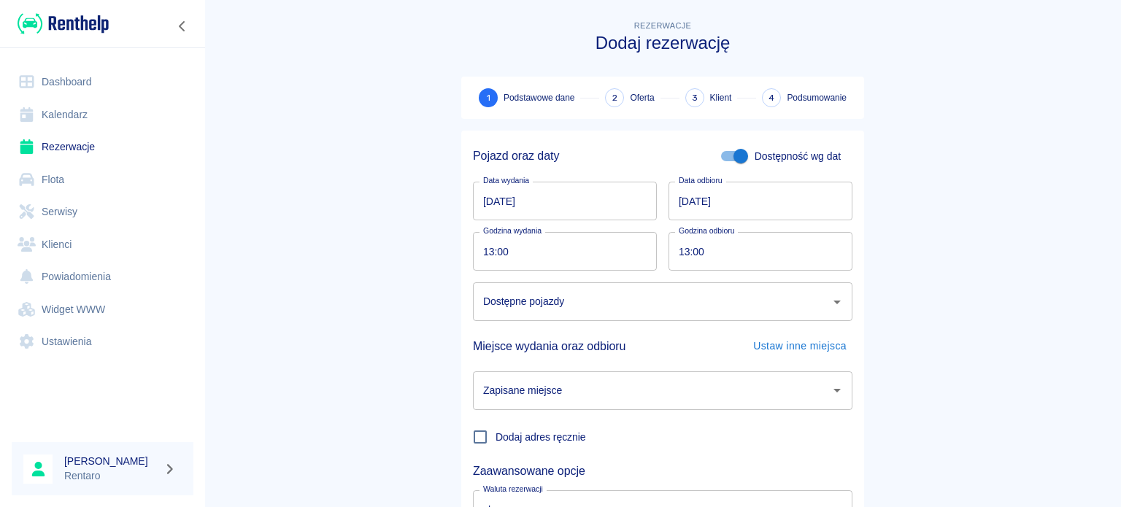
click at [491, 250] on input "13:00" at bounding box center [560, 251] width 174 height 39
click at [492, 252] on input "13:00" at bounding box center [560, 251] width 174 height 39
click at [487, 253] on input "13:00" at bounding box center [560, 251] width 174 height 39
click at [486, 255] on input "13:00" at bounding box center [560, 251] width 174 height 39
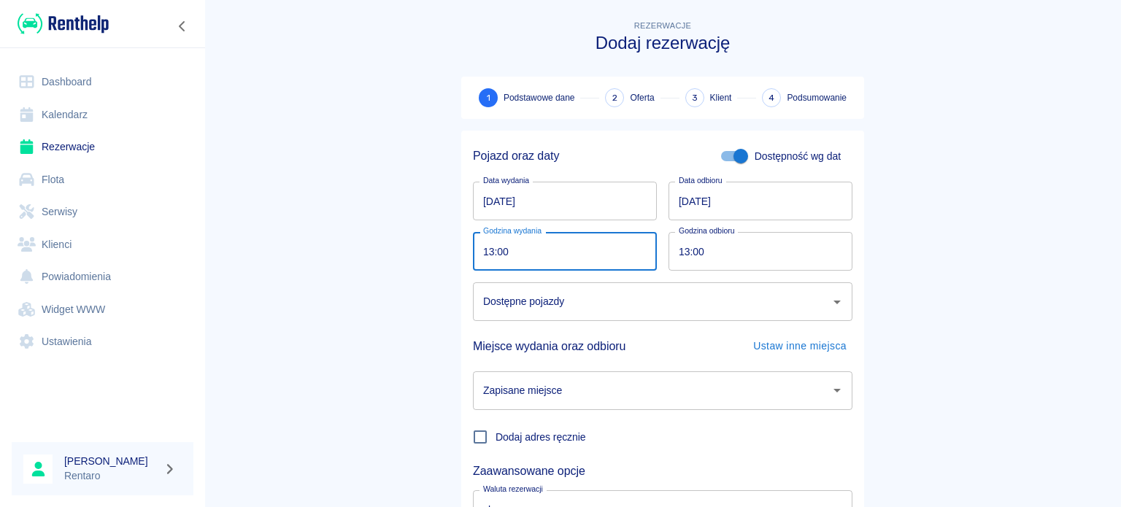
click at [486, 255] on input "13:00" at bounding box center [560, 251] width 174 height 39
click at [485, 249] on input "05:08" at bounding box center [560, 251] width 174 height 39
type input "08:08"
click at [684, 255] on input "13:00" at bounding box center [755, 251] width 174 height 39
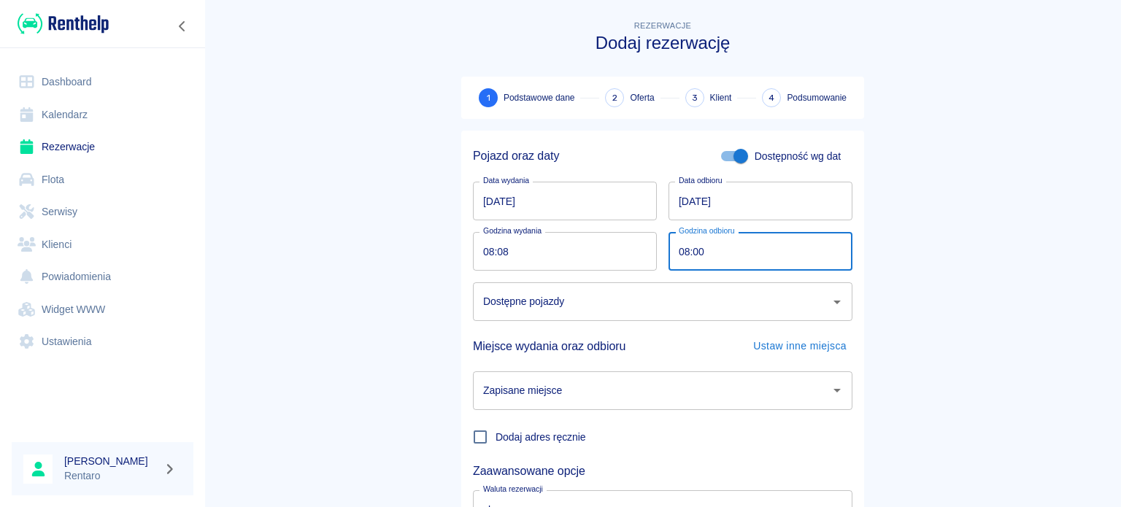
click at [827, 304] on button "Otwórz" at bounding box center [837, 302] width 20 height 20
type input "08:00"
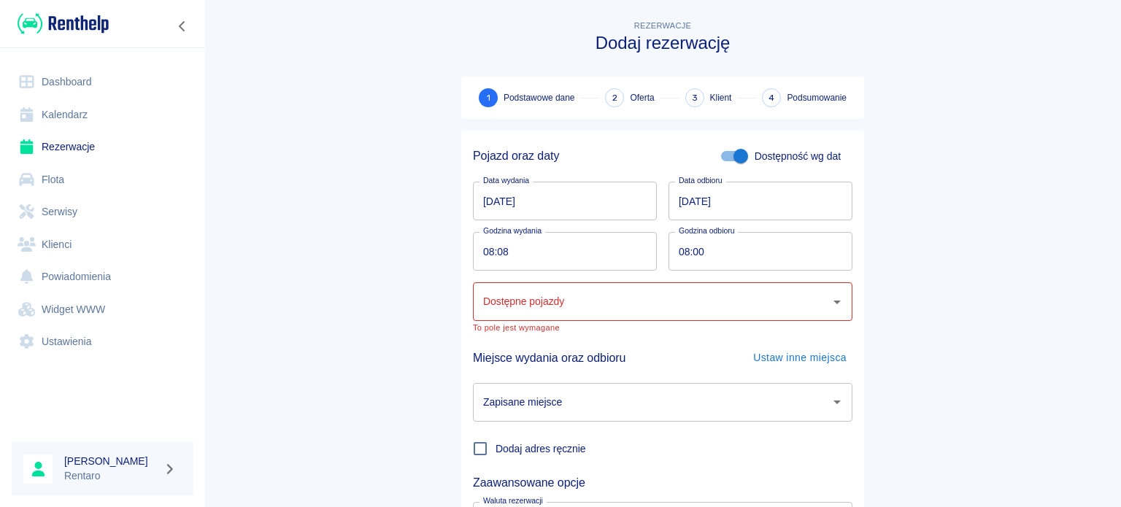
click at [647, 312] on input "Dostępne pojazdy" at bounding box center [651, 302] width 344 height 26
click at [655, 304] on input "Dostępne pojazdy" at bounding box center [651, 302] width 344 height 26
click at [505, 248] on input "08:08" at bounding box center [560, 251] width 174 height 39
type input "12:00"
click at [684, 255] on input "08:00" at bounding box center [755, 251] width 174 height 39
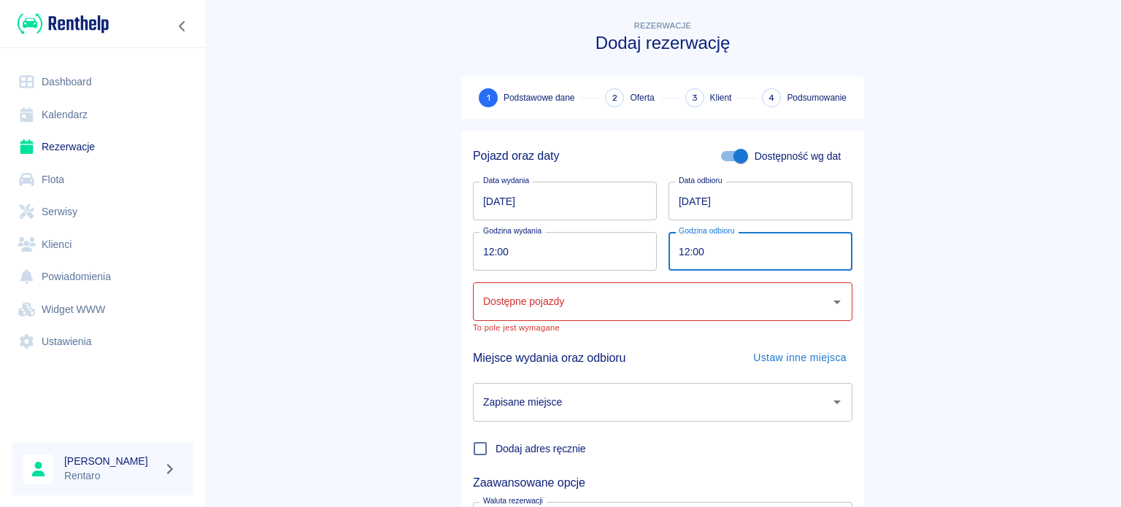
type input "12:00"
click at [596, 403] on input "Zapisane miejsce" at bounding box center [651, 403] width 344 height 26
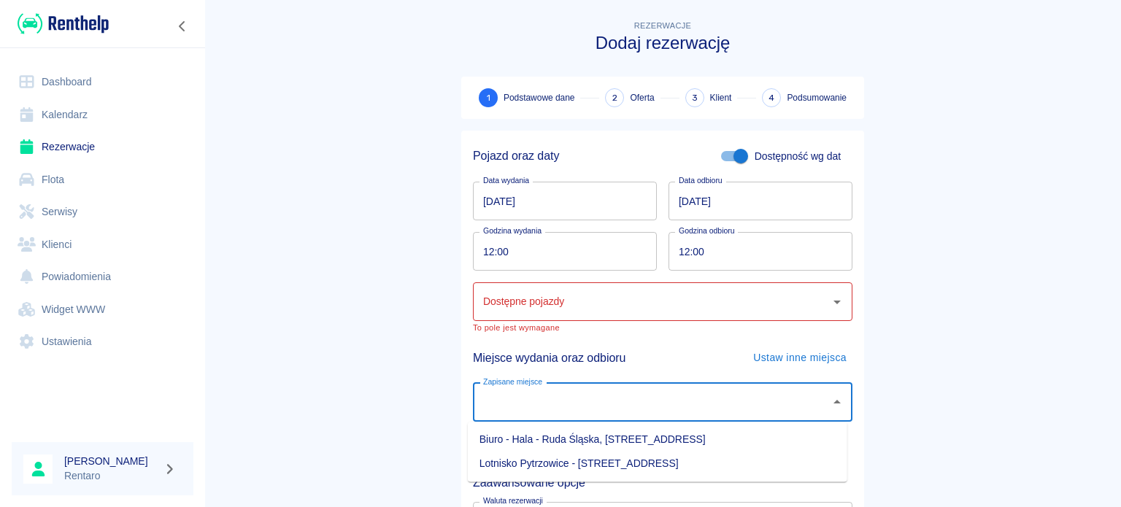
click at [581, 445] on li "Biuro - Hala - Ruda Śląska, [STREET_ADDRESS]" at bounding box center [657, 440] width 379 height 24
type input "Biuro - Hala - Ruda Śląska, [STREET_ADDRESS]"
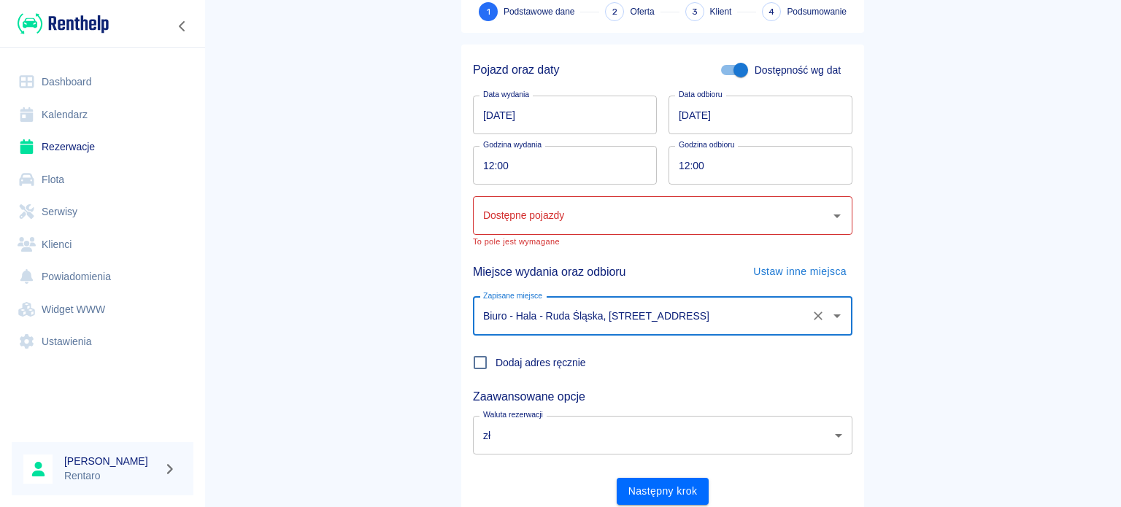
scroll to position [137, 0]
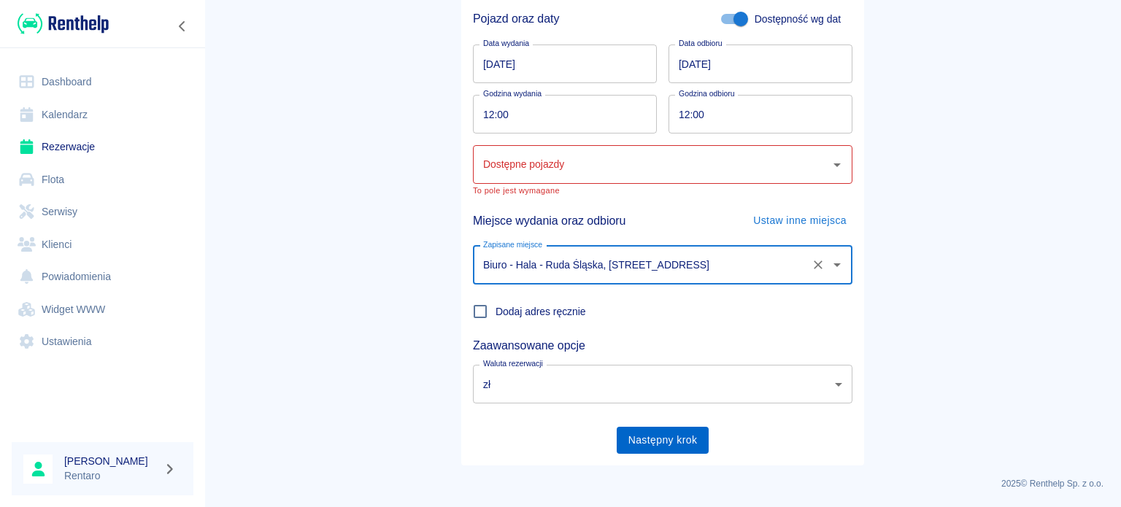
click at [651, 441] on button "Następny krok" at bounding box center [663, 440] width 93 height 27
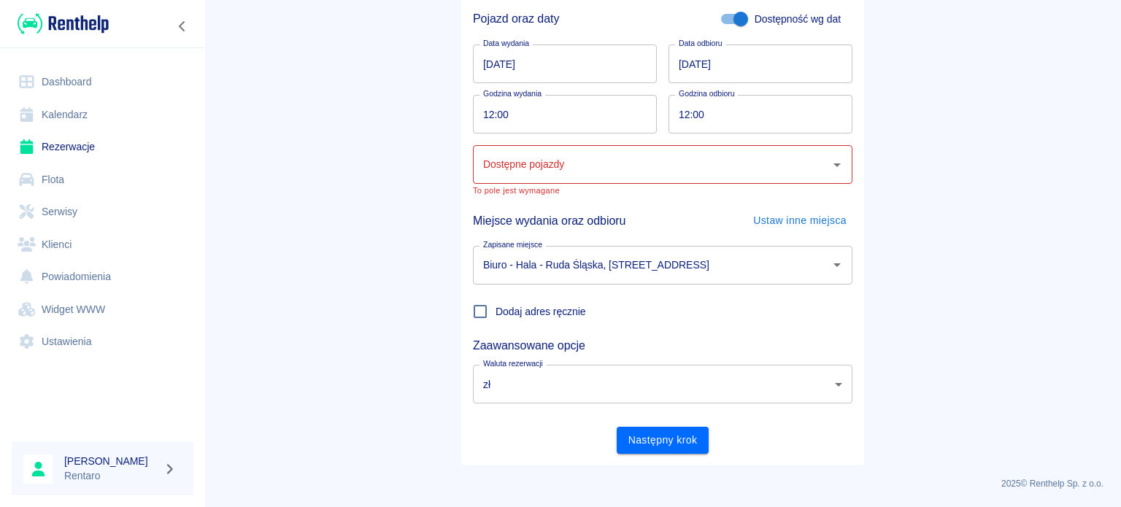
click at [609, 171] on input "Dostępne pojazdy" at bounding box center [651, 165] width 344 height 26
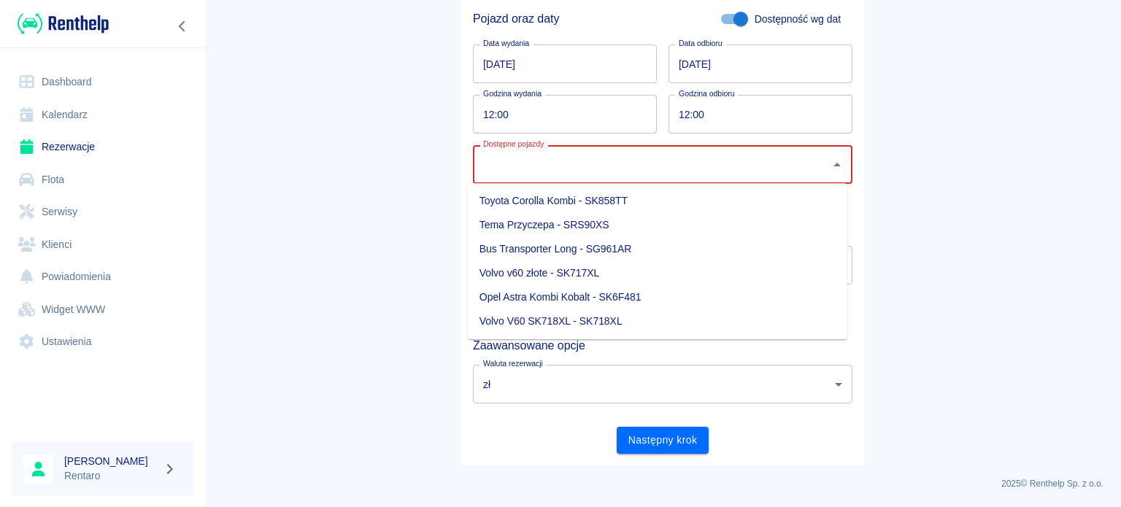
click at [559, 301] on li "Opel Astra Kombi Kobalt - SK6F481" at bounding box center [657, 297] width 379 height 24
type input "Opel Astra Kombi Kobalt - SK6F481"
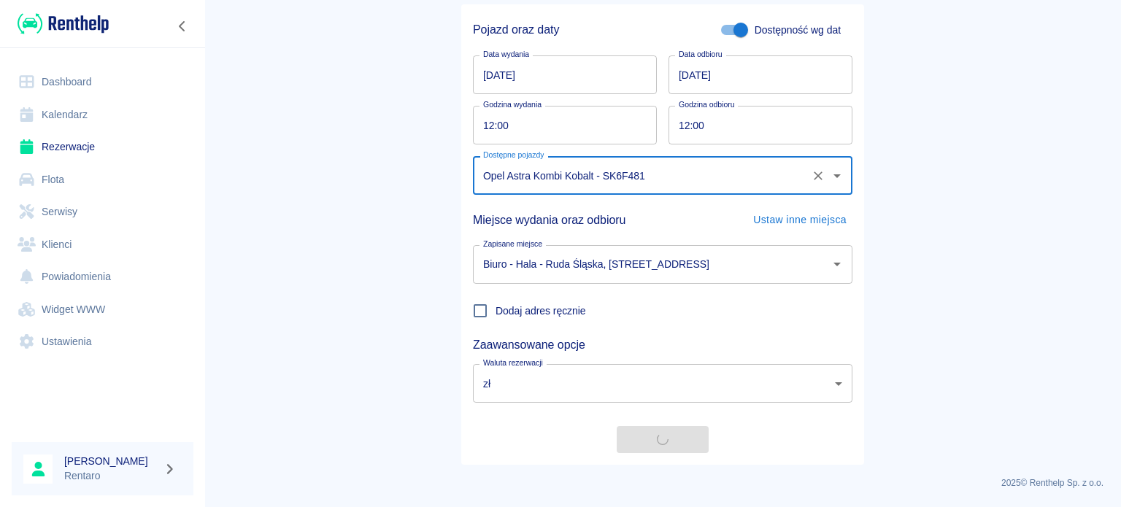
scroll to position [126, 0]
click at [671, 455] on div "Pojazd oraz daty Dostępność wg dat Data wydania [DATE] Data wydania Data odbior…" at bounding box center [662, 235] width 403 height 460
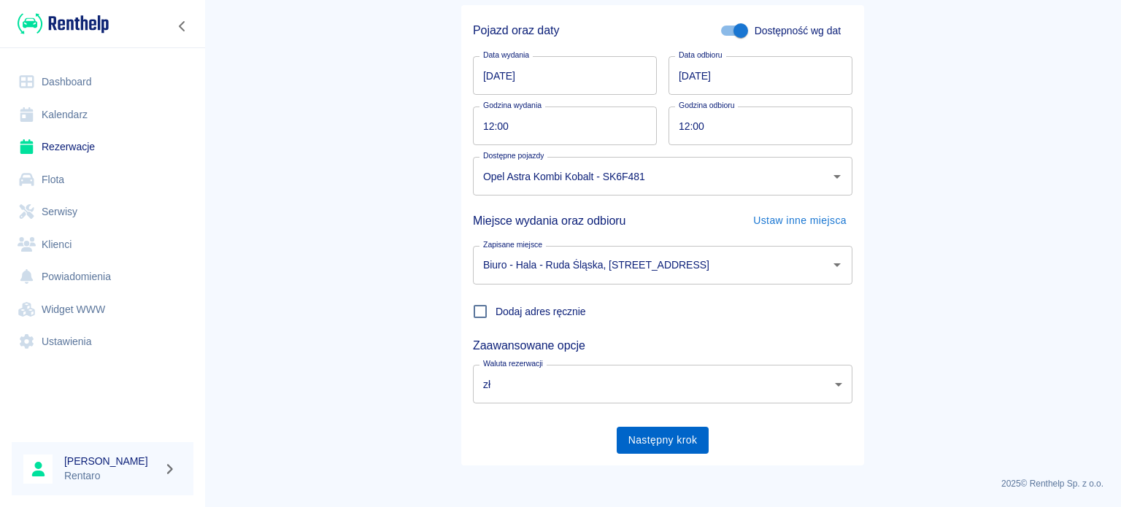
click at [670, 446] on button "Następny krok" at bounding box center [663, 440] width 93 height 27
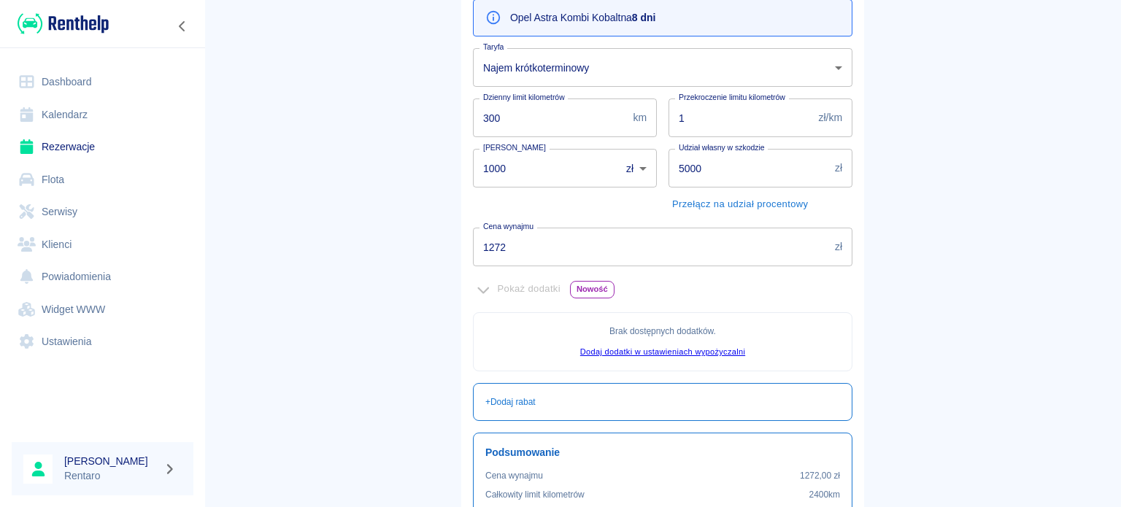
scroll to position [146, 0]
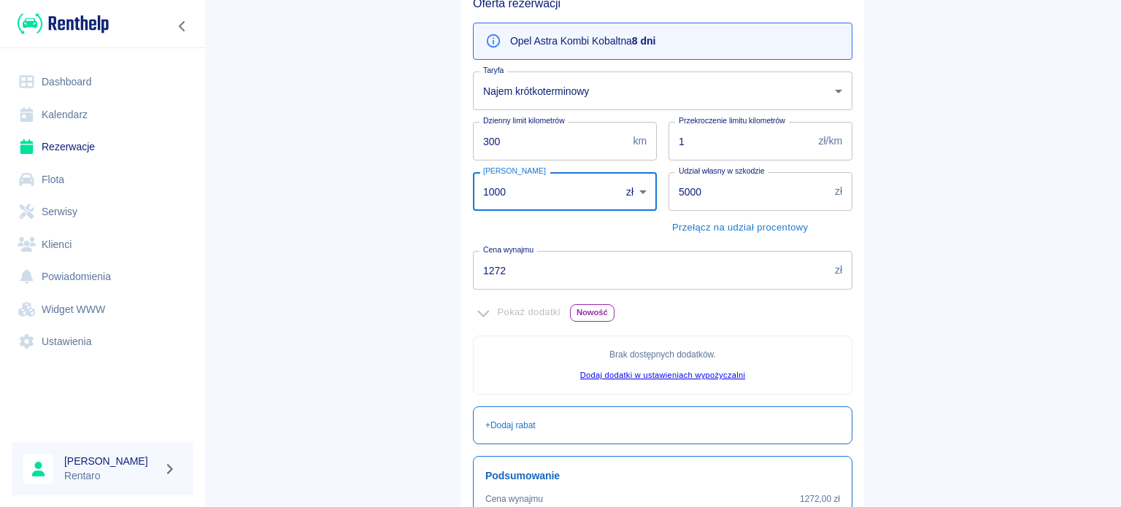
drag, startPoint x: 504, startPoint y: 198, endPoint x: 242, endPoint y: 186, distance: 261.5
click at [242, 186] on main "Rezerwacje Dodaj rezerwację Podstawowe dane 2 Oferta 3 Klient 4 Podsumowanie Of…" at bounding box center [662, 263] width 917 height 783
type input "0"
click at [648, 280] on input "1272" at bounding box center [651, 270] width 356 height 39
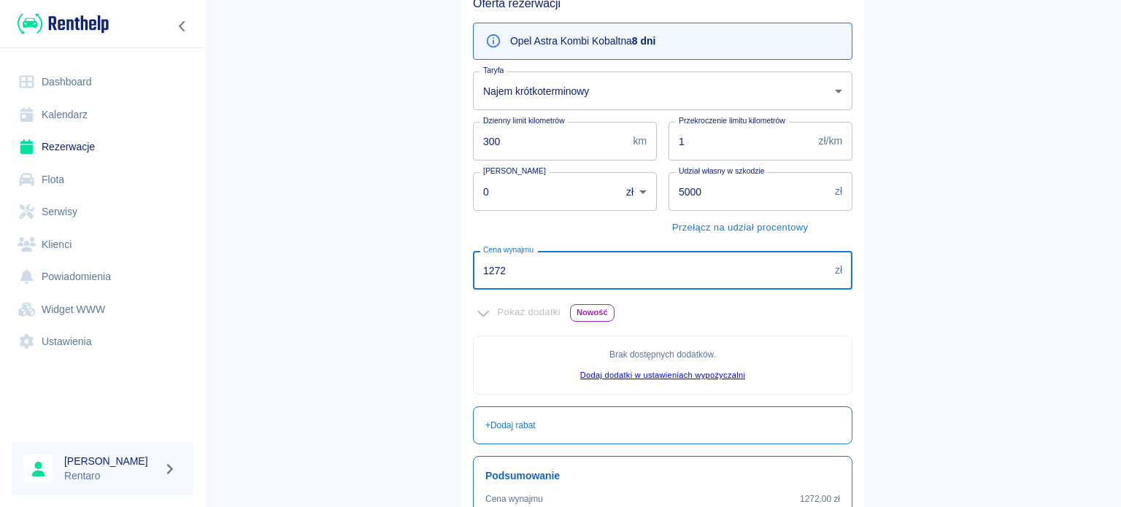
scroll to position [292, 0]
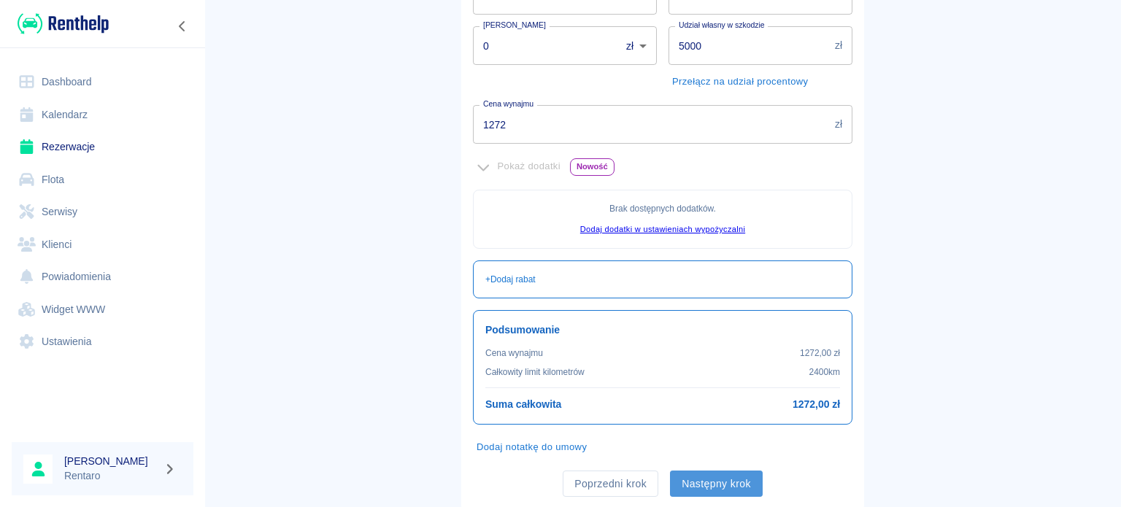
click at [696, 475] on button "Następny krok" at bounding box center [716, 484] width 93 height 27
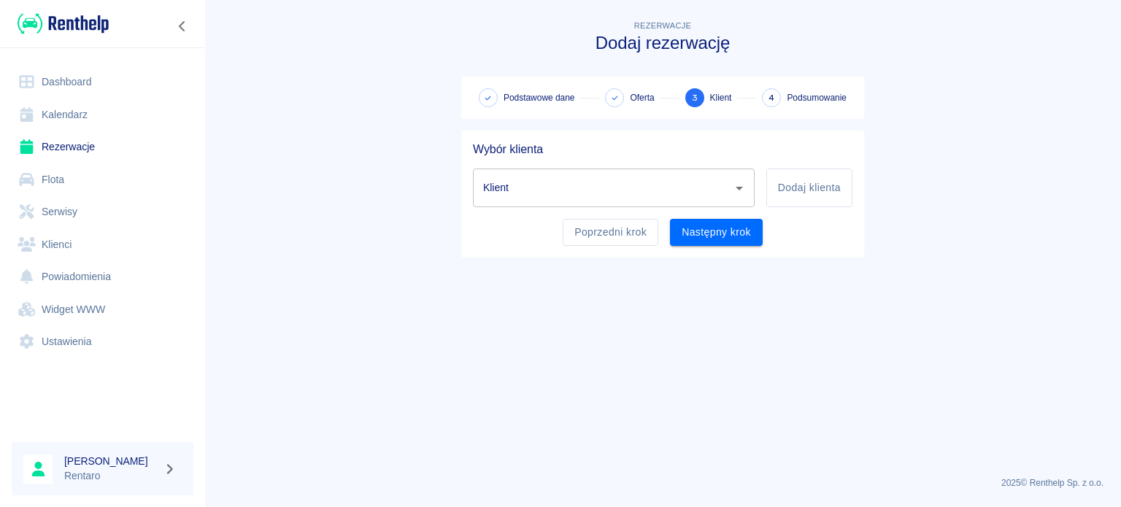
click at [560, 190] on input "Klient" at bounding box center [602, 188] width 247 height 26
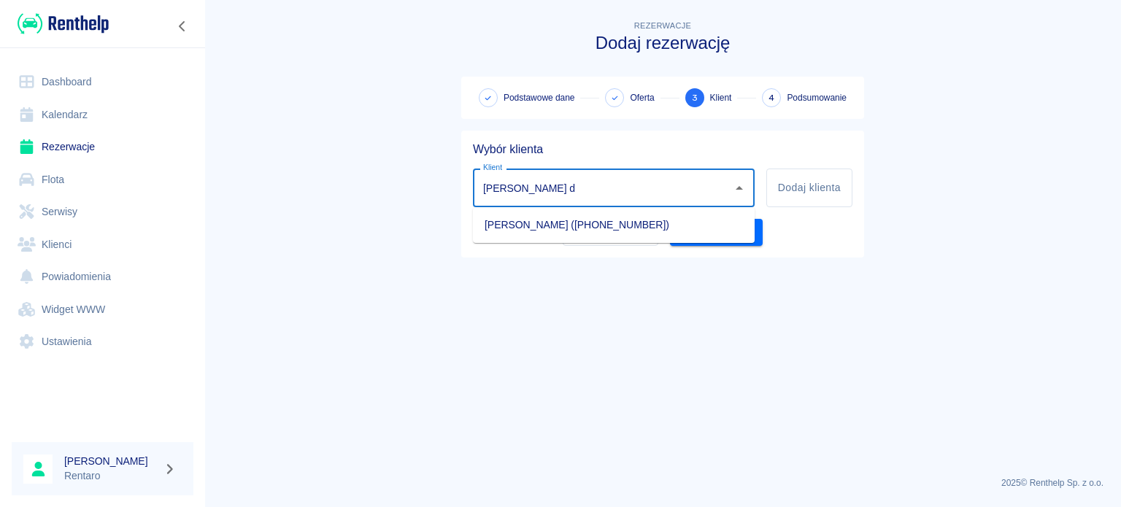
click at [563, 228] on li "[PERSON_NAME] ([PHONE_NUMBER])" at bounding box center [614, 225] width 282 height 24
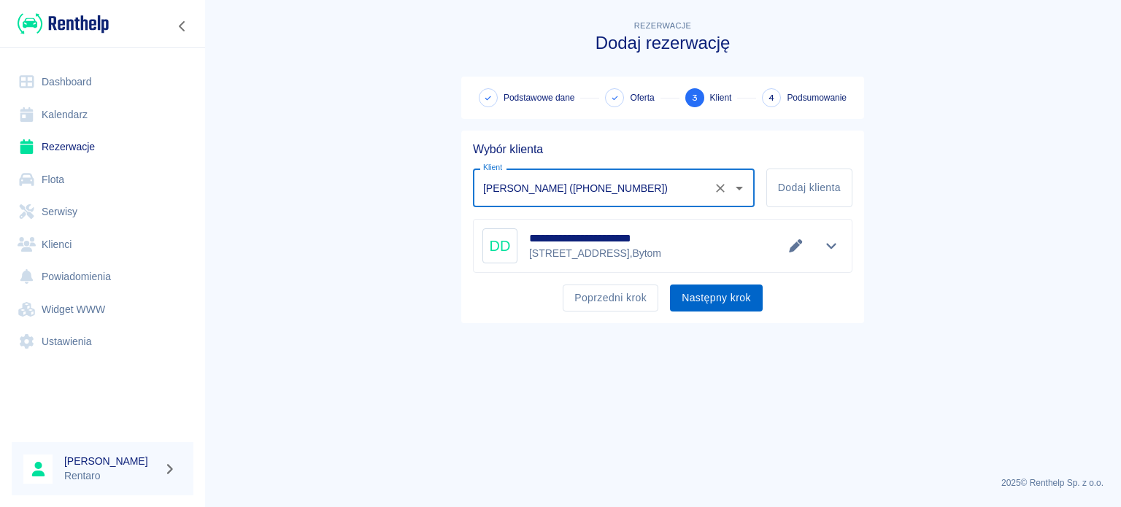
type input "[PERSON_NAME] ([PHONE_NUMBER])"
click at [720, 300] on button "Następny krok" at bounding box center [716, 298] width 93 height 27
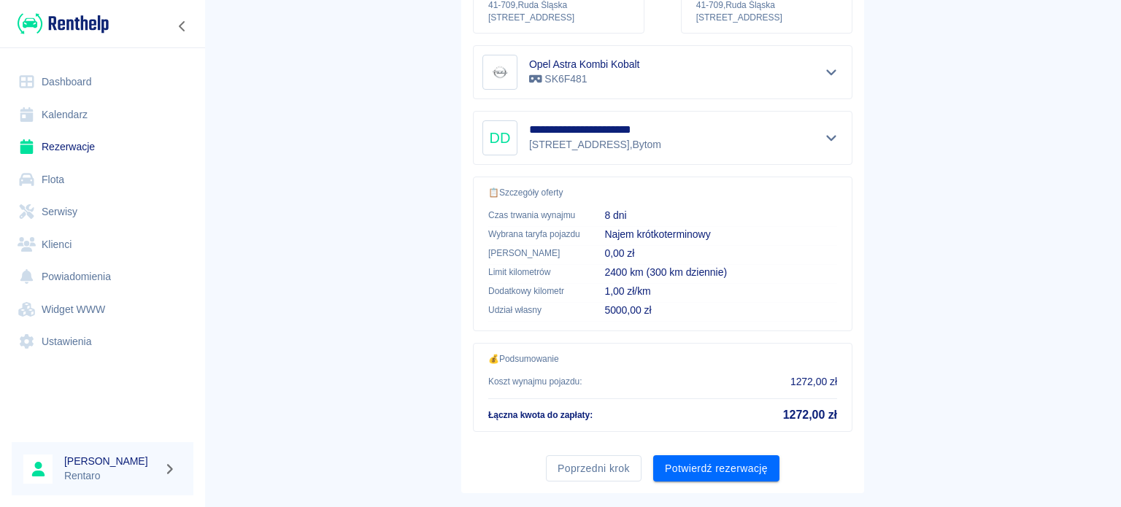
scroll to position [277, 0]
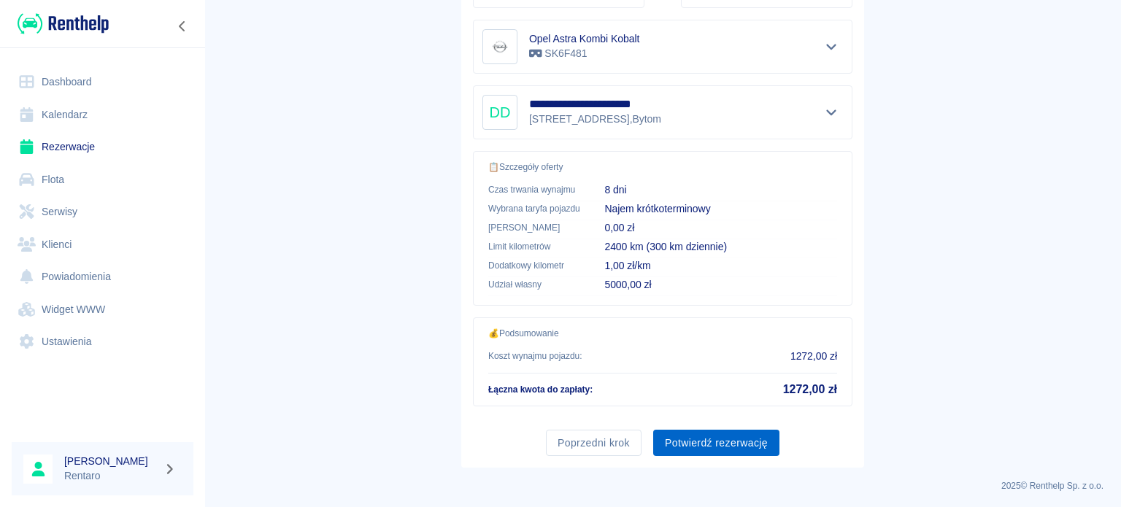
click at [722, 436] on button "Potwierdź rezerwację" at bounding box center [716, 443] width 126 height 27
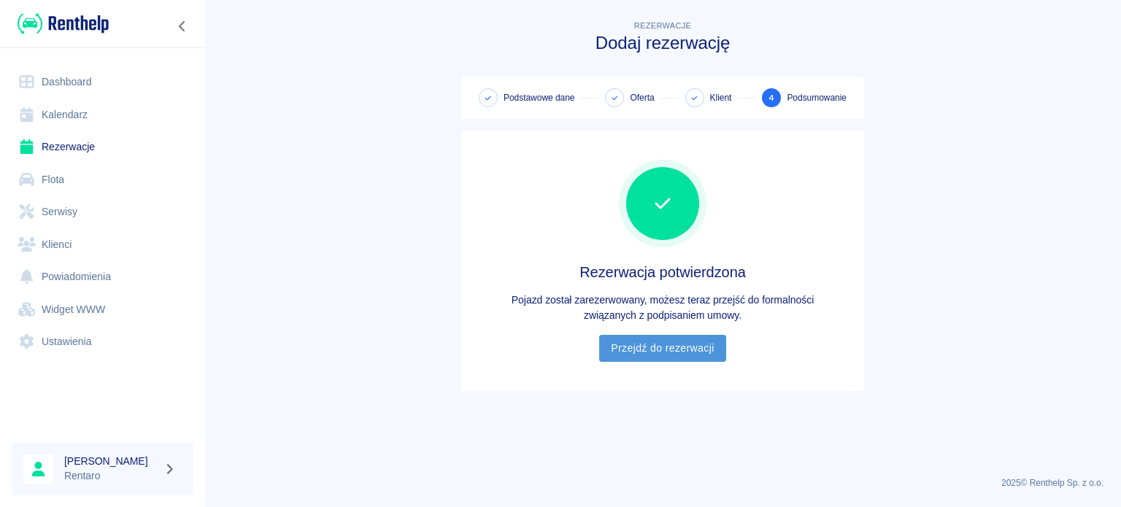
click at [679, 352] on link "Przejdź do rezerwacji" at bounding box center [662, 348] width 126 height 27
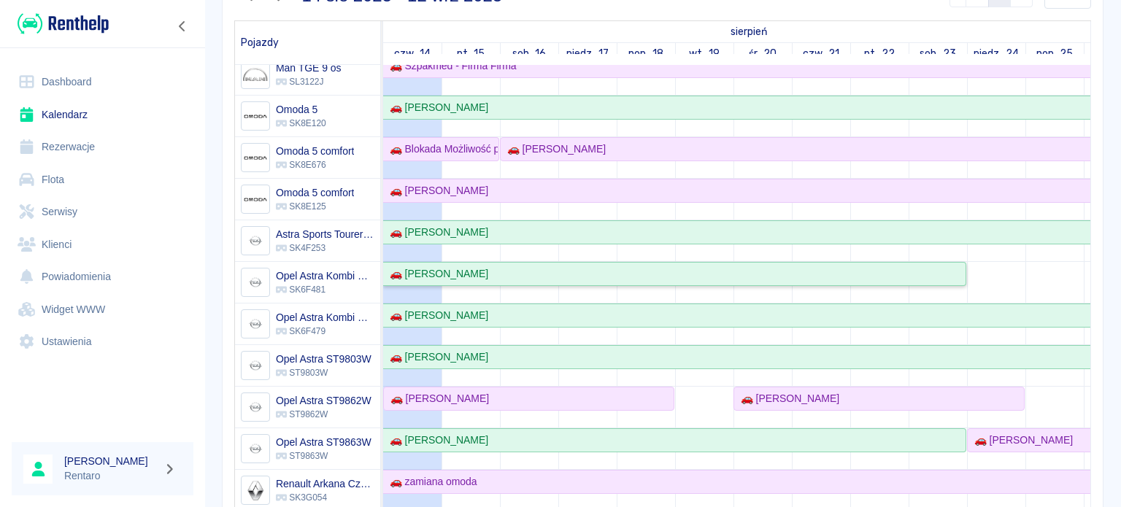
click at [953, 267] on div "🚗 Jarosław Krawczyszyn" at bounding box center [674, 273] width 581 height 15
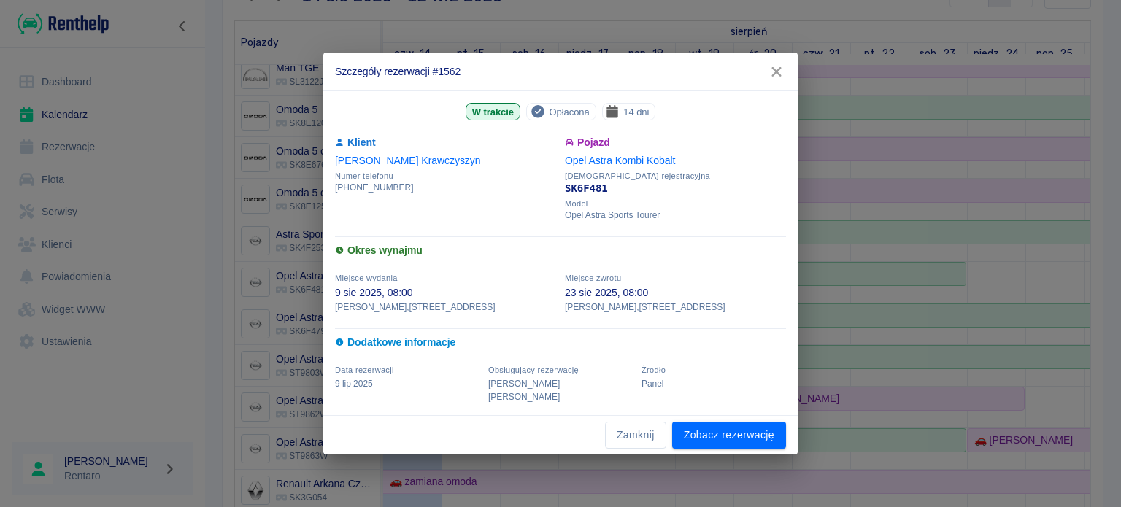
click at [779, 80] on icon "button" at bounding box center [776, 71] width 19 height 15
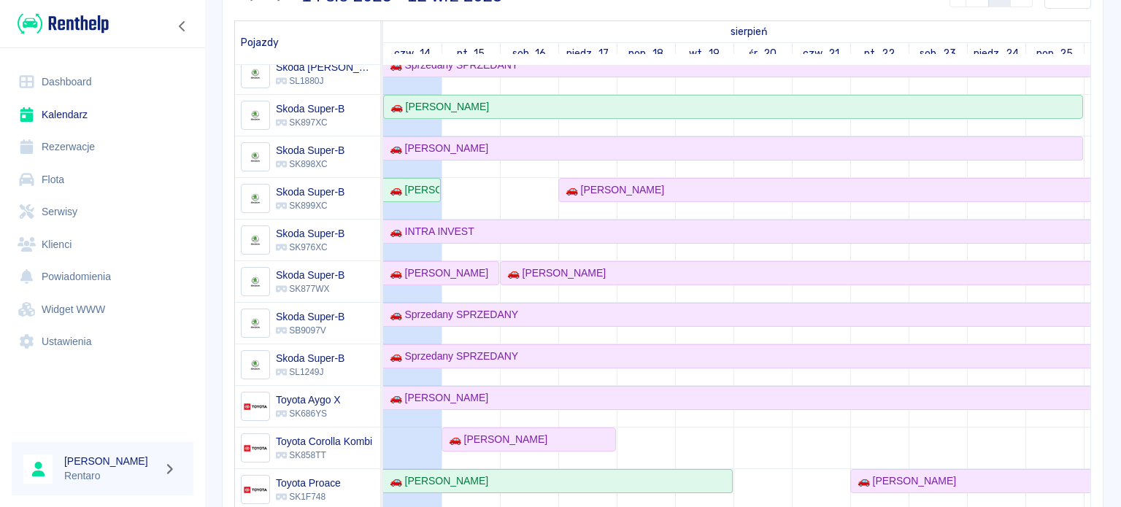
scroll to position [1022, 0]
